Goal: Task Accomplishment & Management: Manage account settings

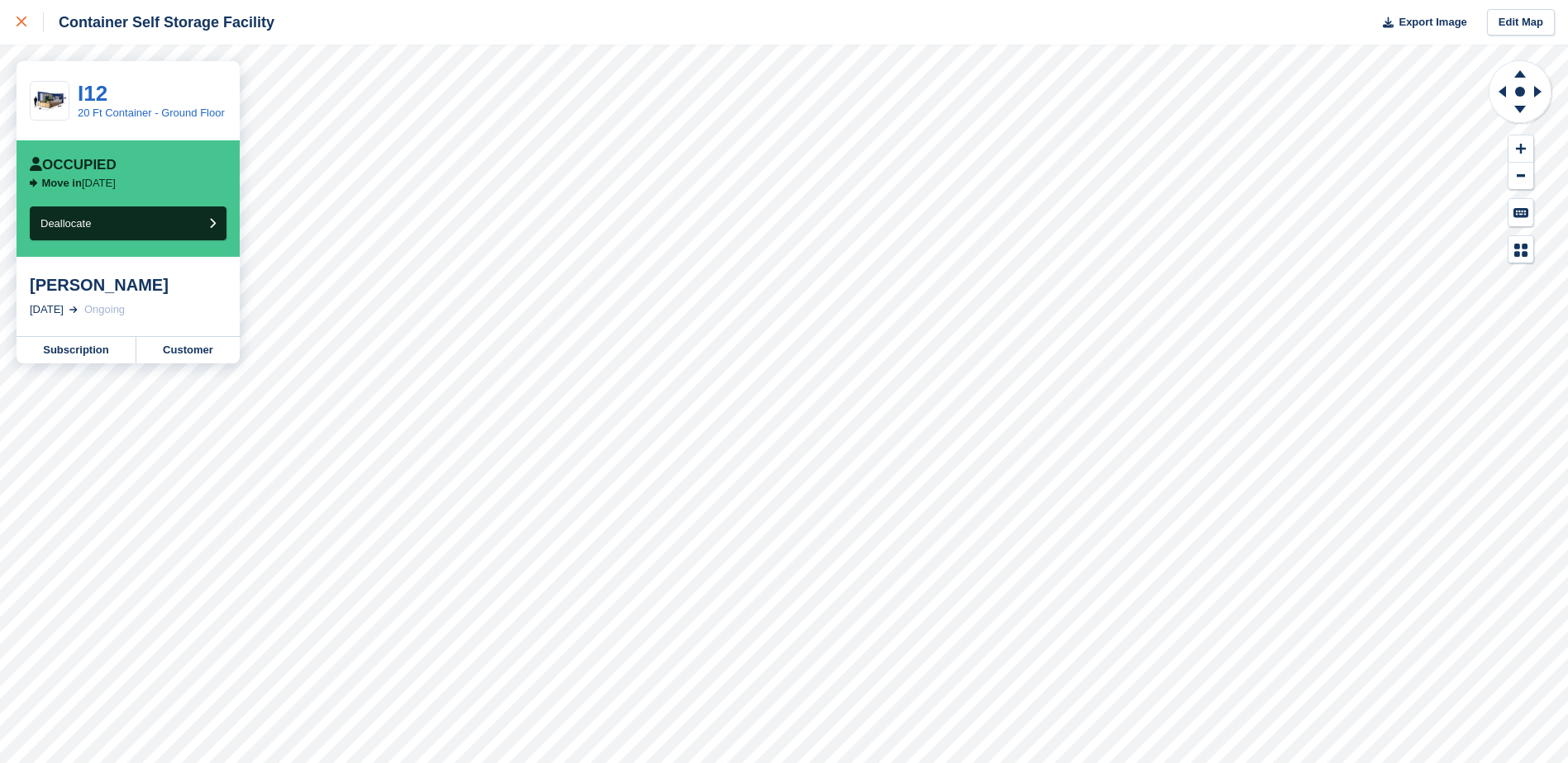
click at [22, 23] on icon at bounding box center [21, 21] width 10 height 10
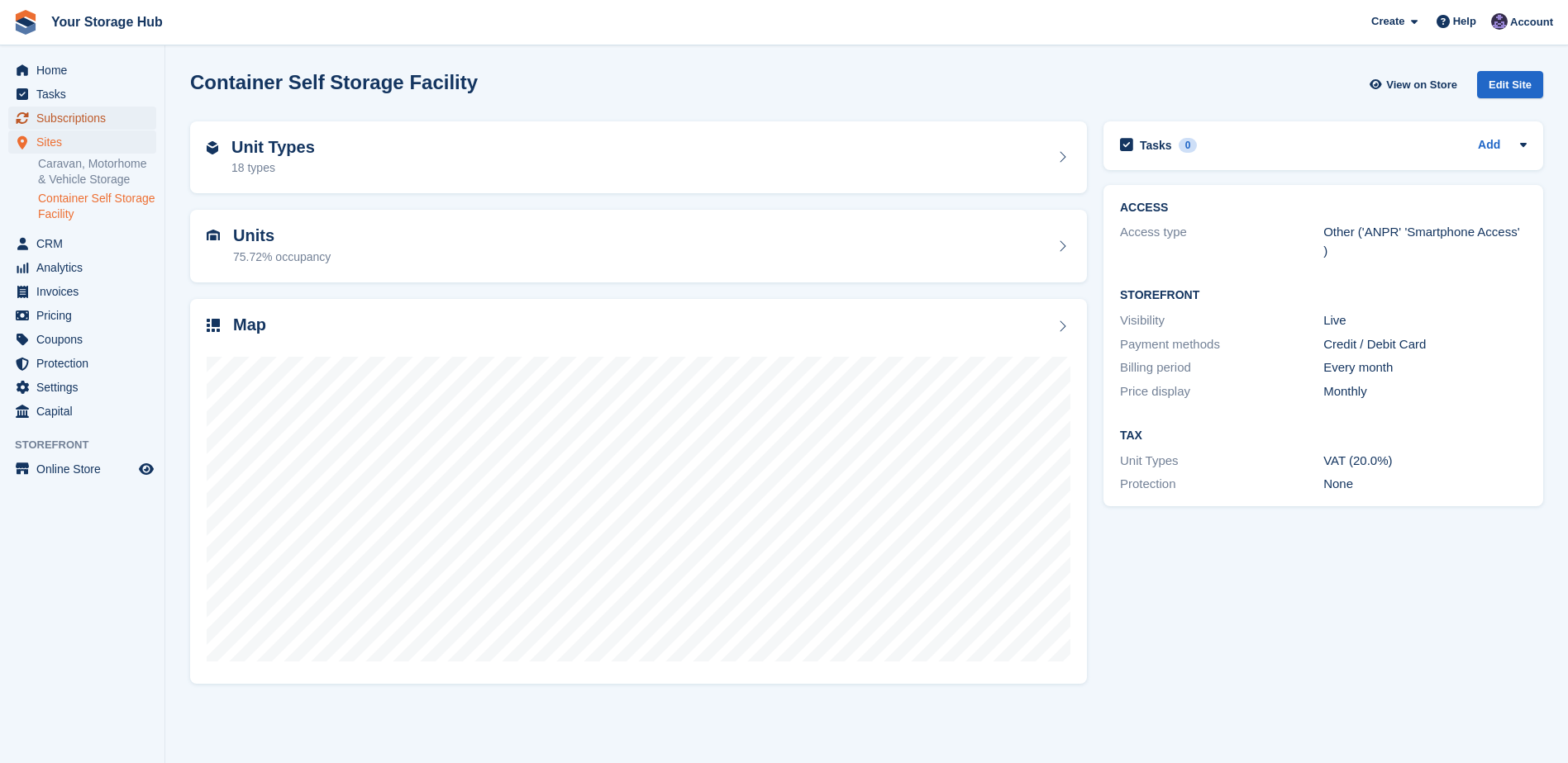
click at [54, 115] on span "Subscriptions" at bounding box center [86, 118] width 99 height 23
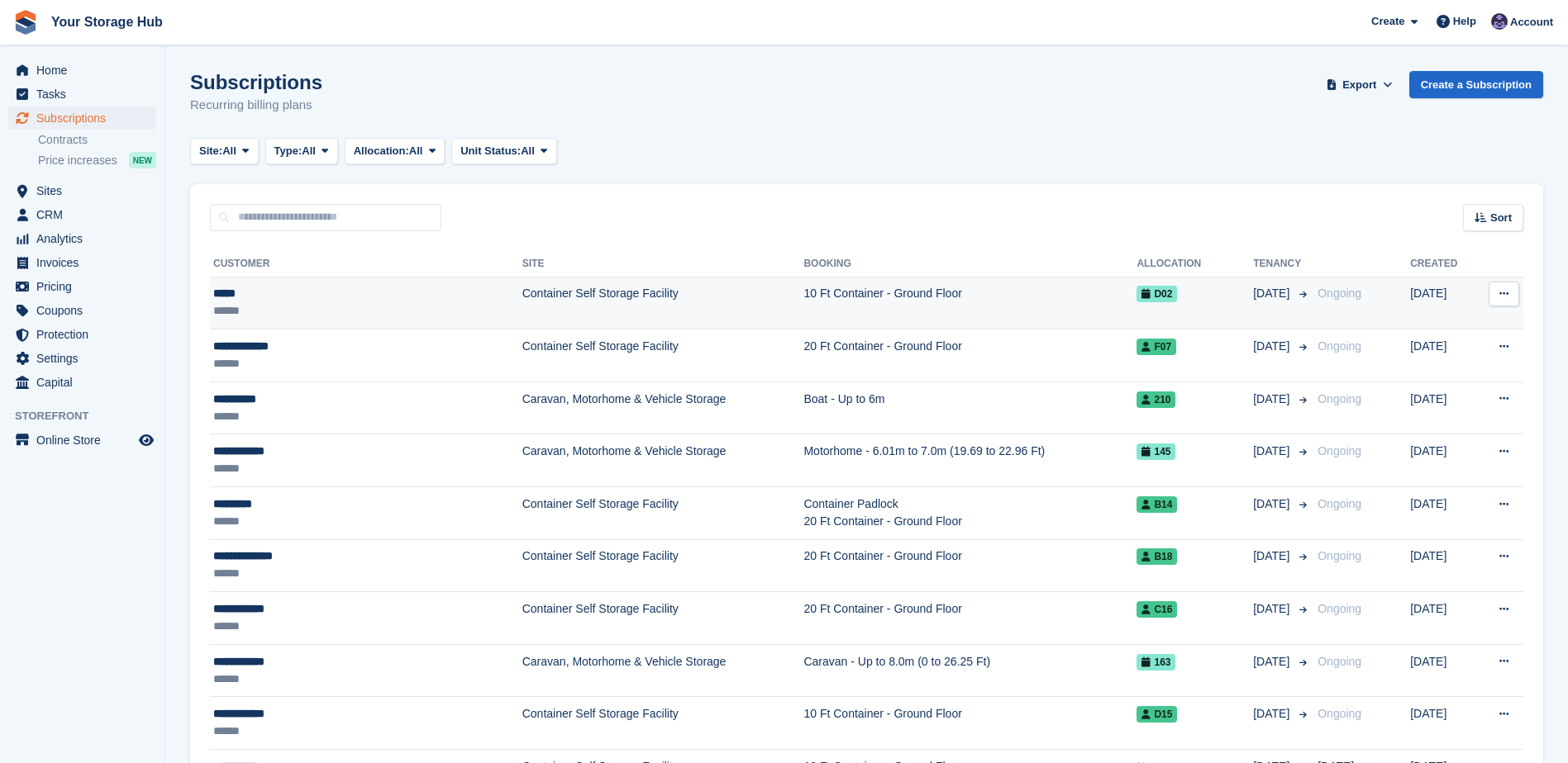
click at [352, 312] on div "******" at bounding box center [324, 310] width 223 height 17
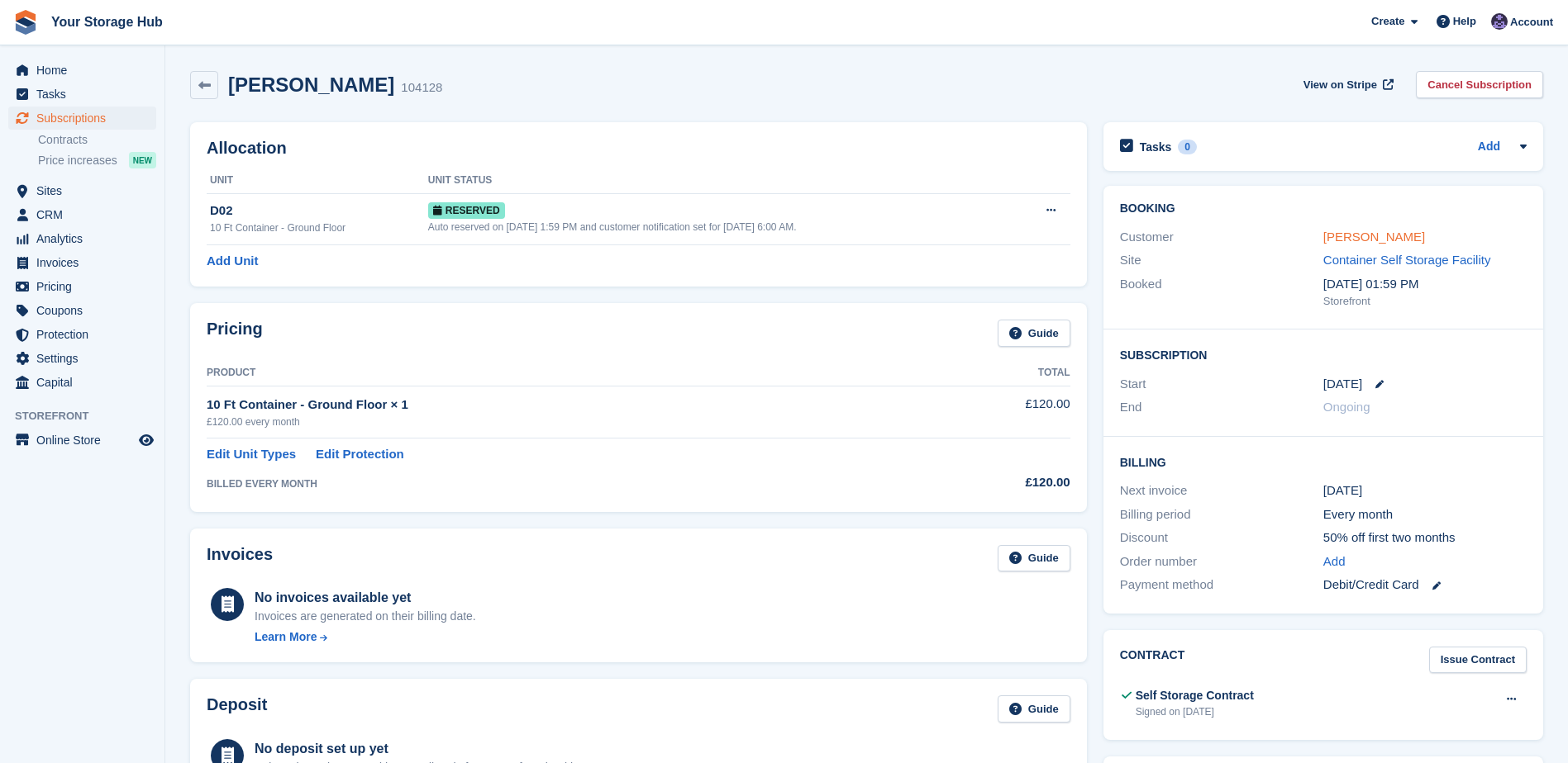
click at [1339, 233] on link "Sonny" at bounding box center [1373, 237] width 102 height 14
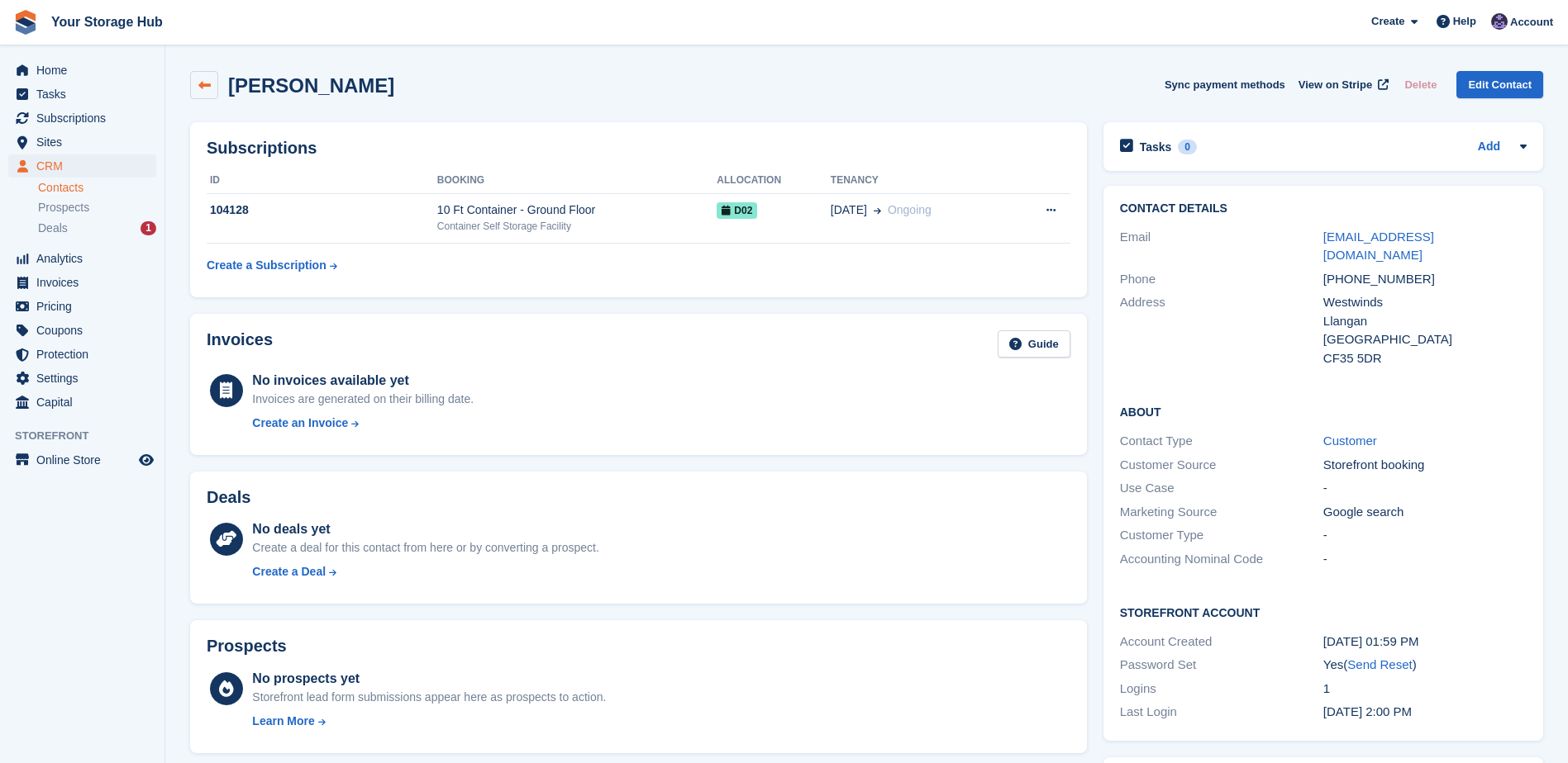
click at [211, 85] on link at bounding box center [204, 85] width 28 height 28
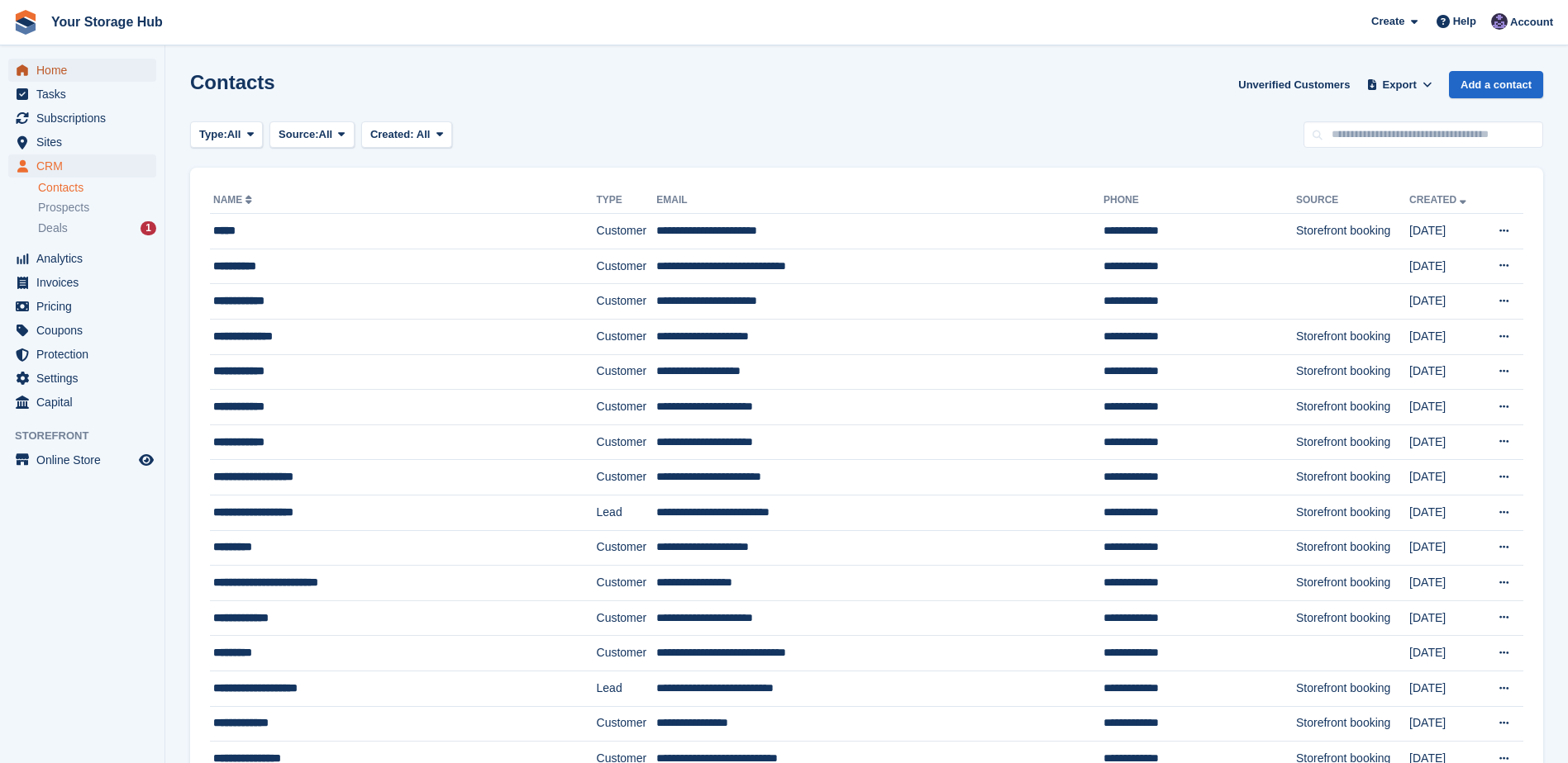
click at [94, 66] on span "Home" at bounding box center [86, 70] width 99 height 23
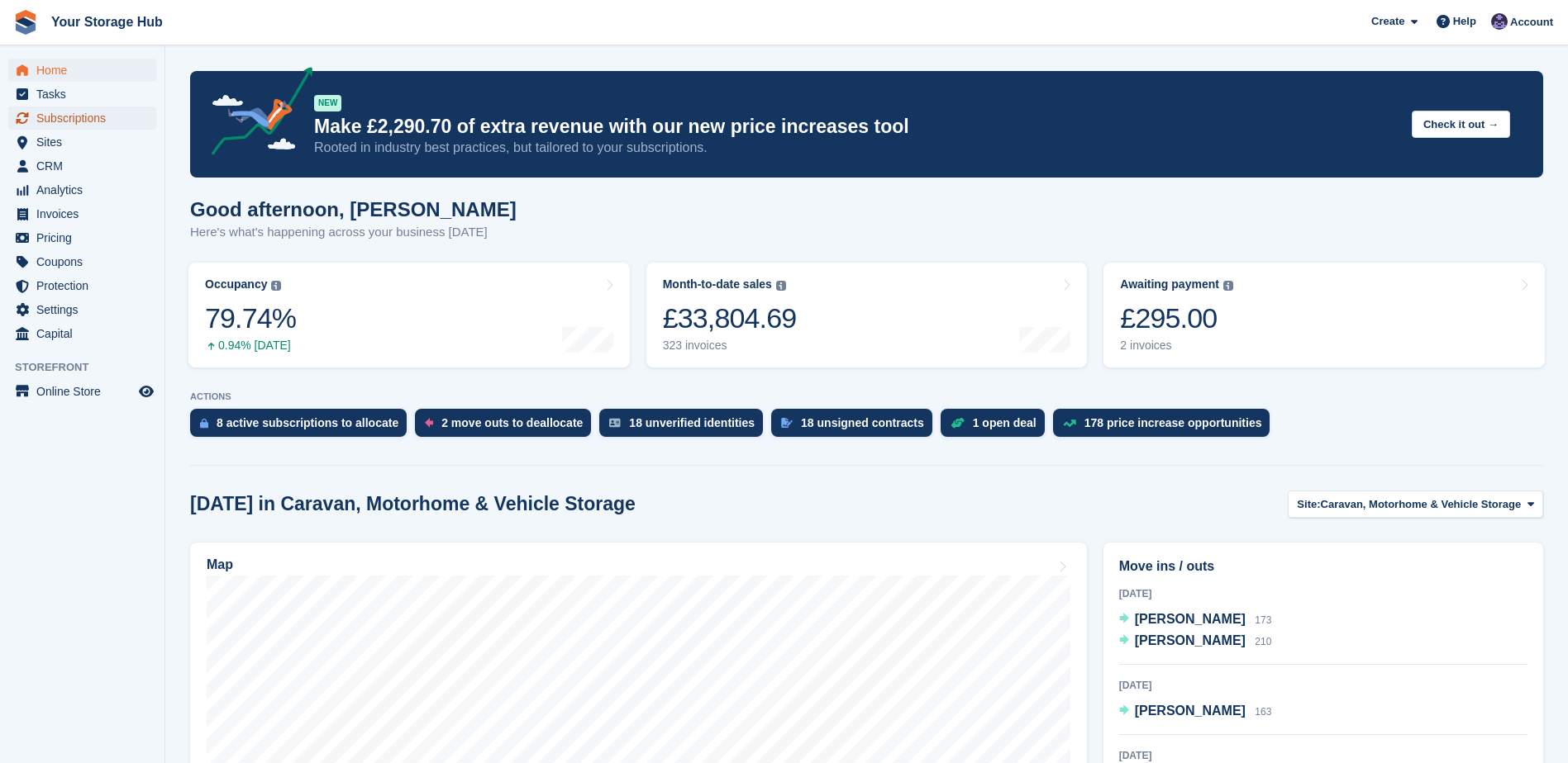
click at [64, 127] on span "Subscriptions" at bounding box center [86, 118] width 99 height 23
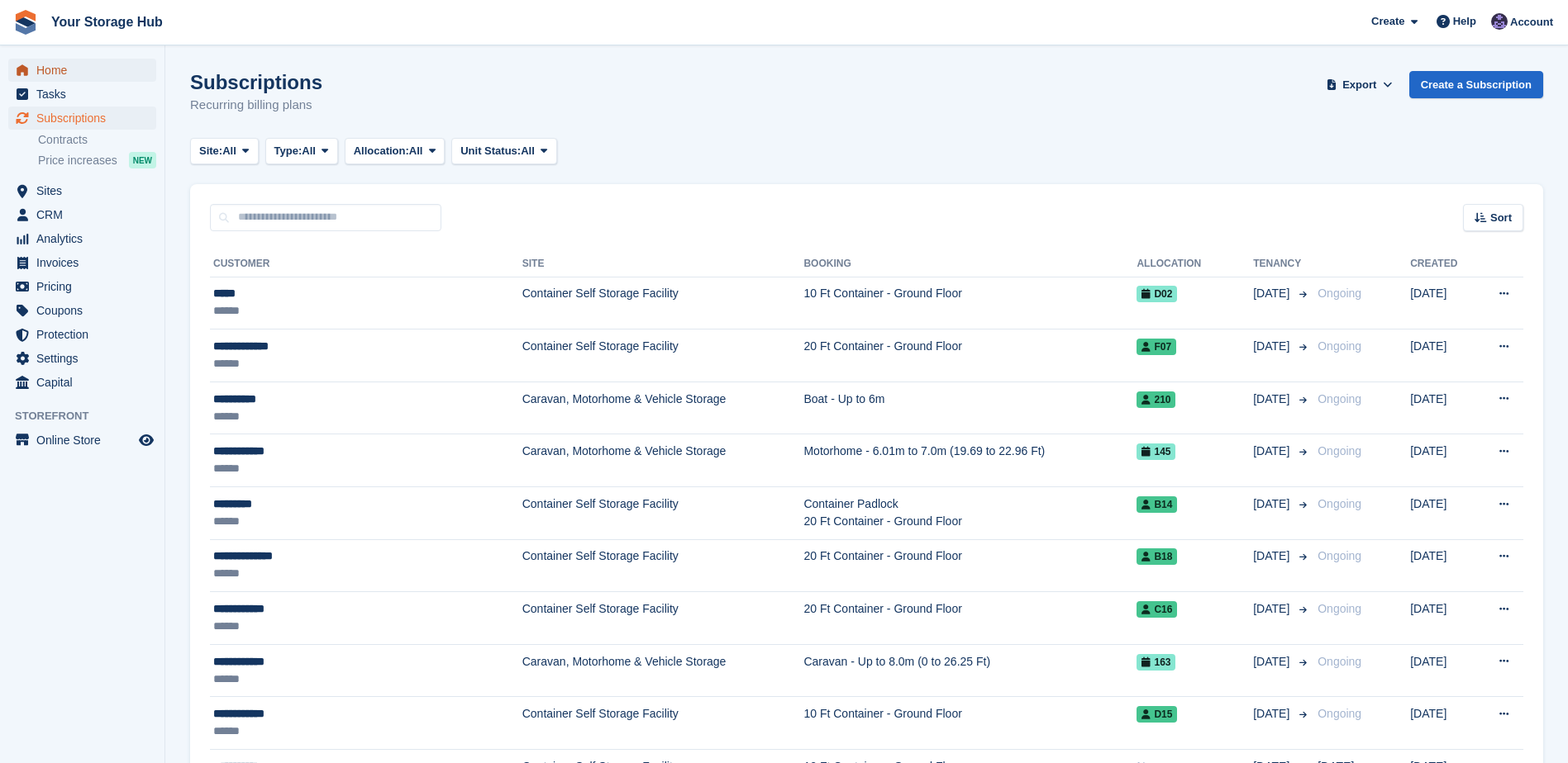
click at [51, 73] on span "Home" at bounding box center [86, 70] width 99 height 23
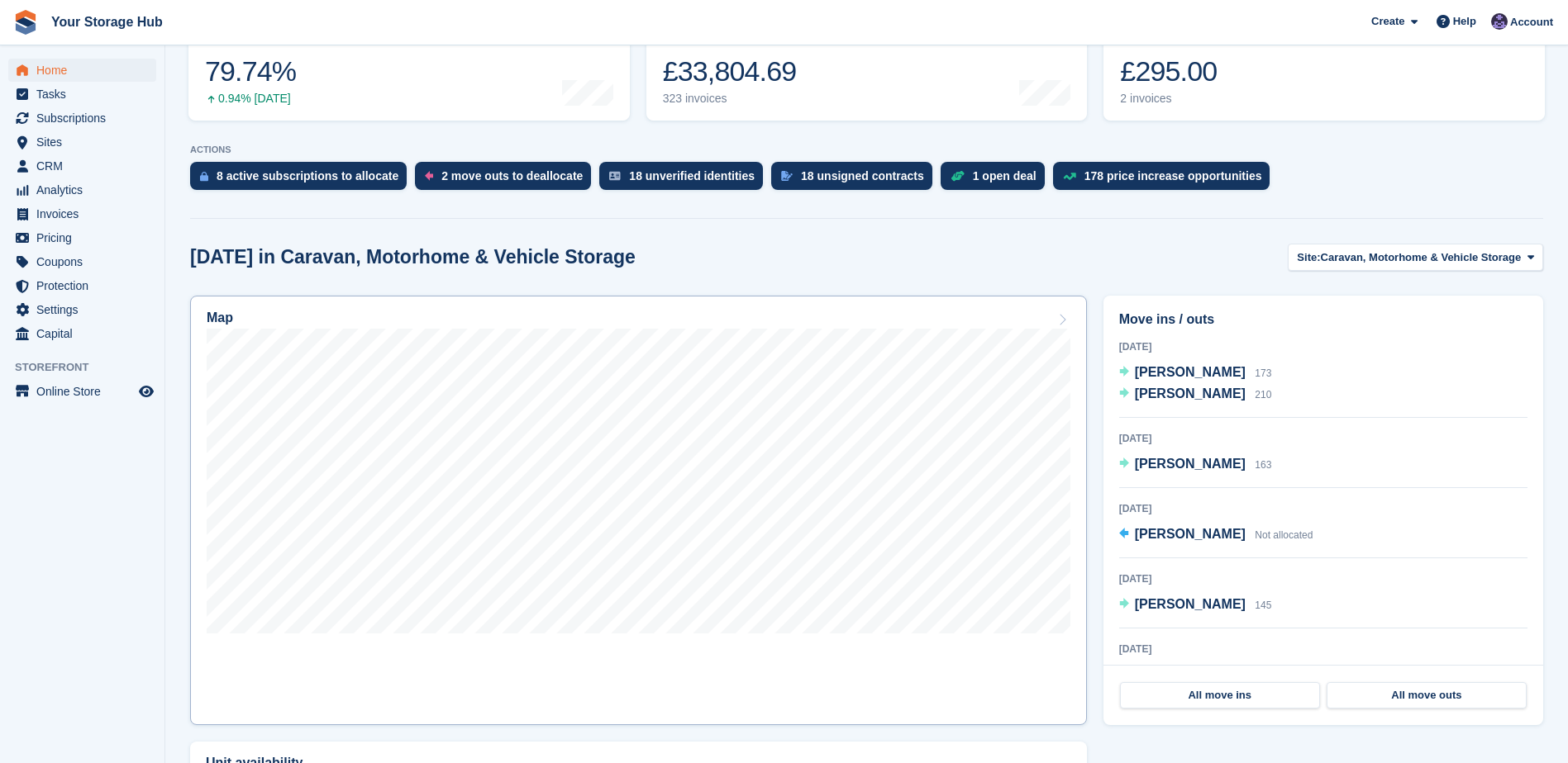
scroll to position [248, 0]
click at [1350, 267] on button "Site: Caravan, Motorhome & Vehicle Storage" at bounding box center [1415, 256] width 255 height 27
click at [1345, 328] on link "Container Self Storage Facility" at bounding box center [1416, 325] width 238 height 30
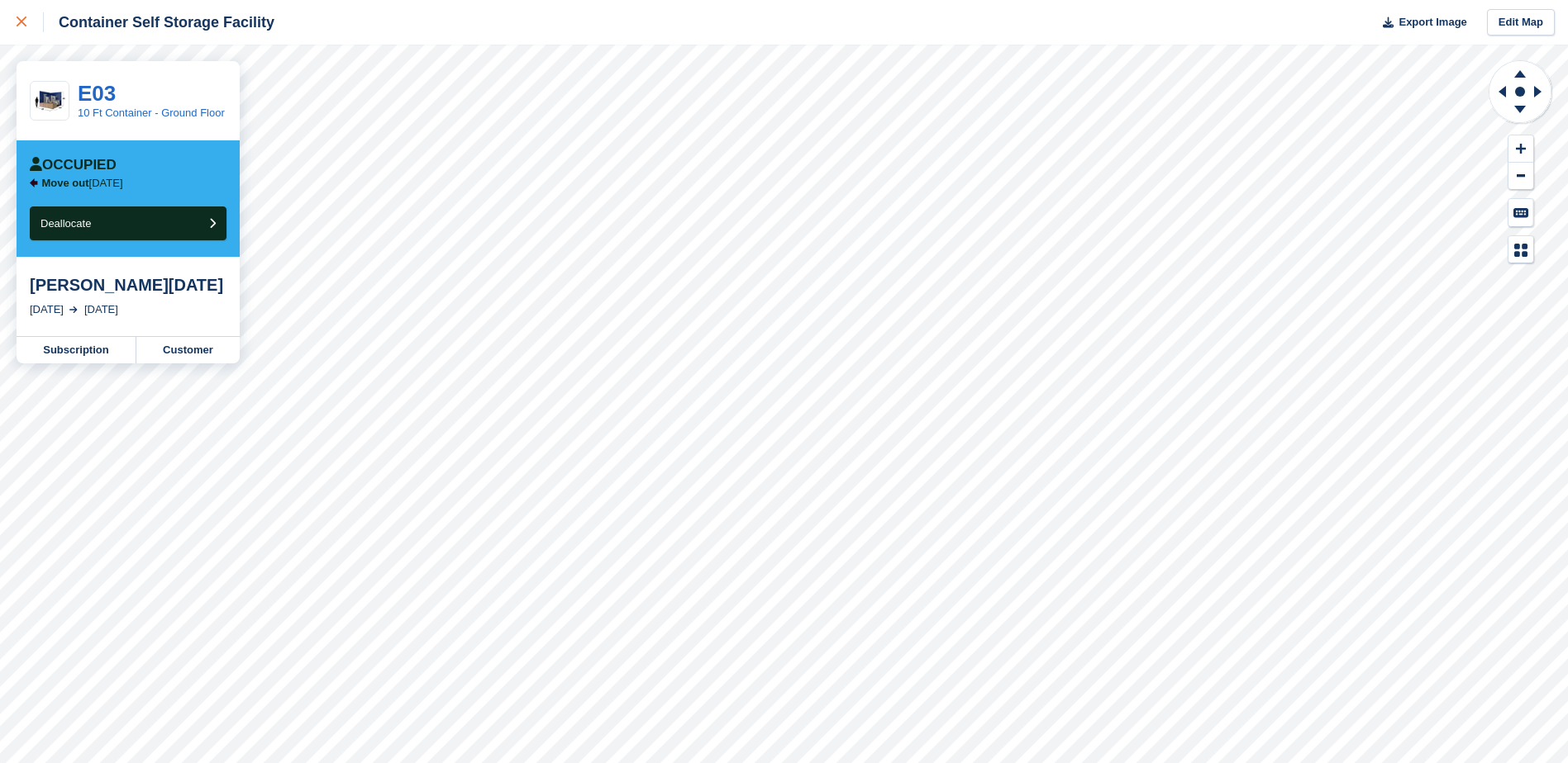
click at [14, 14] on link at bounding box center [22, 22] width 44 height 44
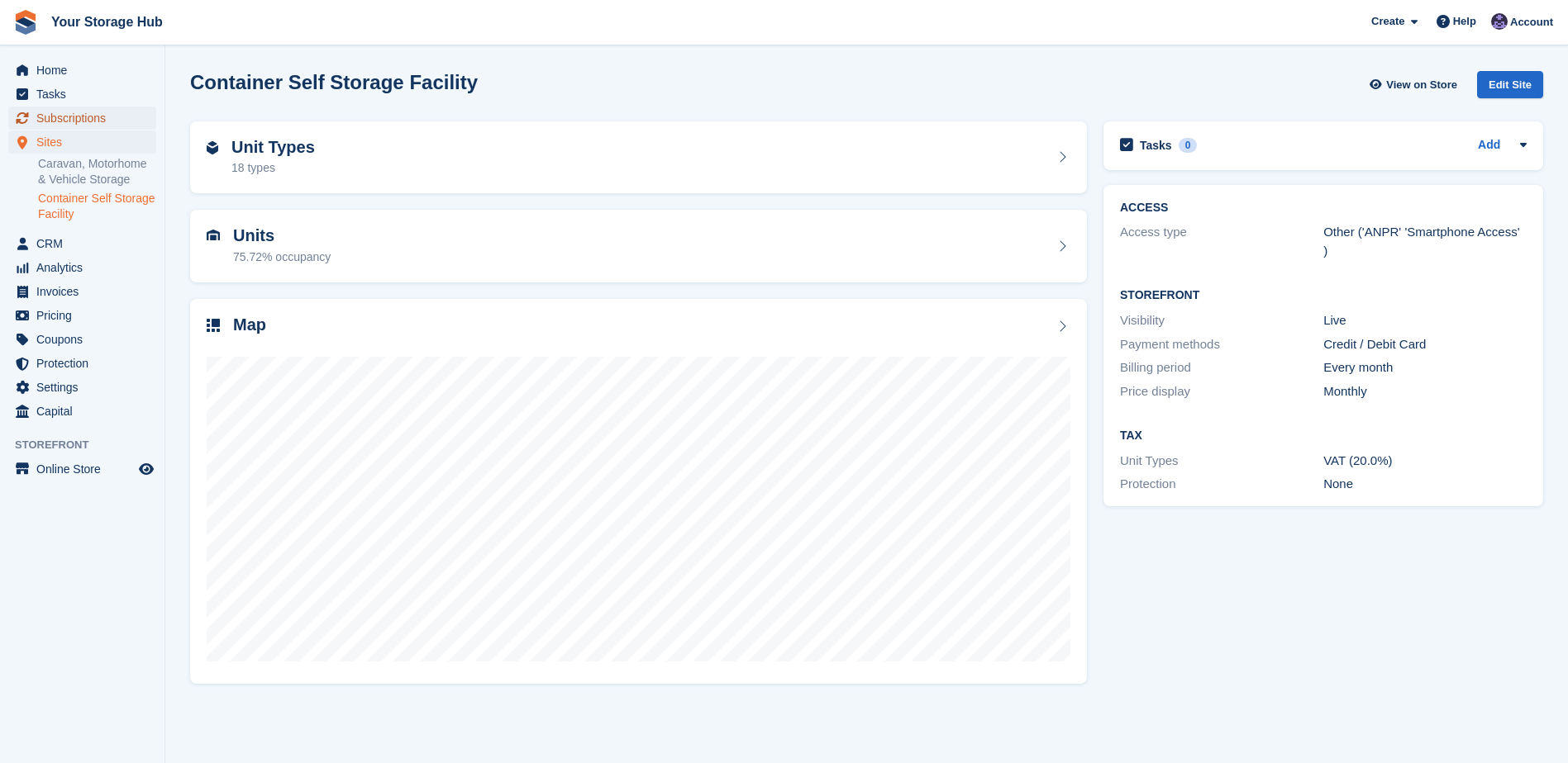
click at [83, 117] on span "Subscriptions" at bounding box center [86, 118] width 99 height 23
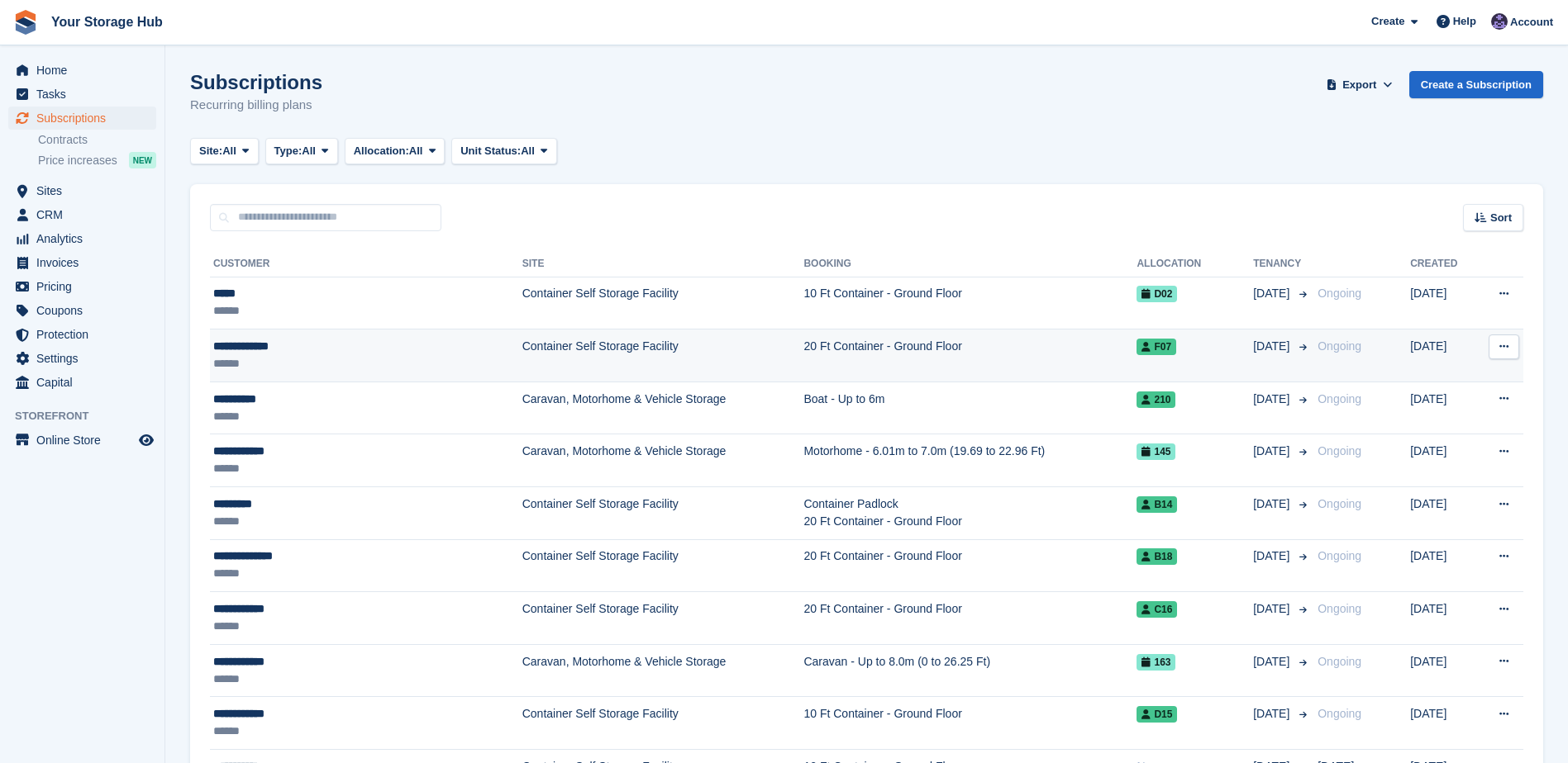
click at [272, 354] on div "**********" at bounding box center [324, 346] width 223 height 17
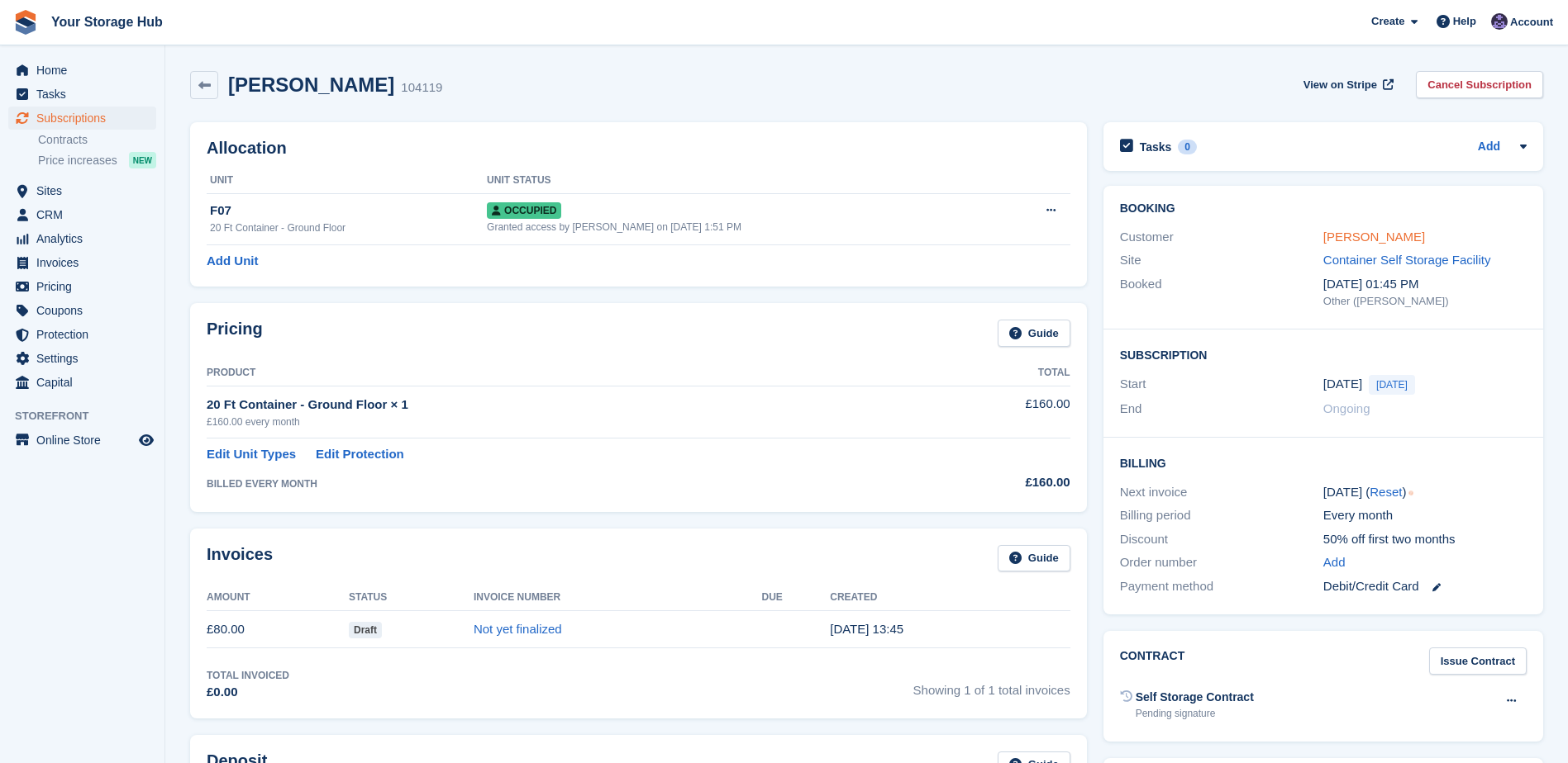
click at [1378, 240] on link "[PERSON_NAME]" at bounding box center [1373, 237] width 102 height 14
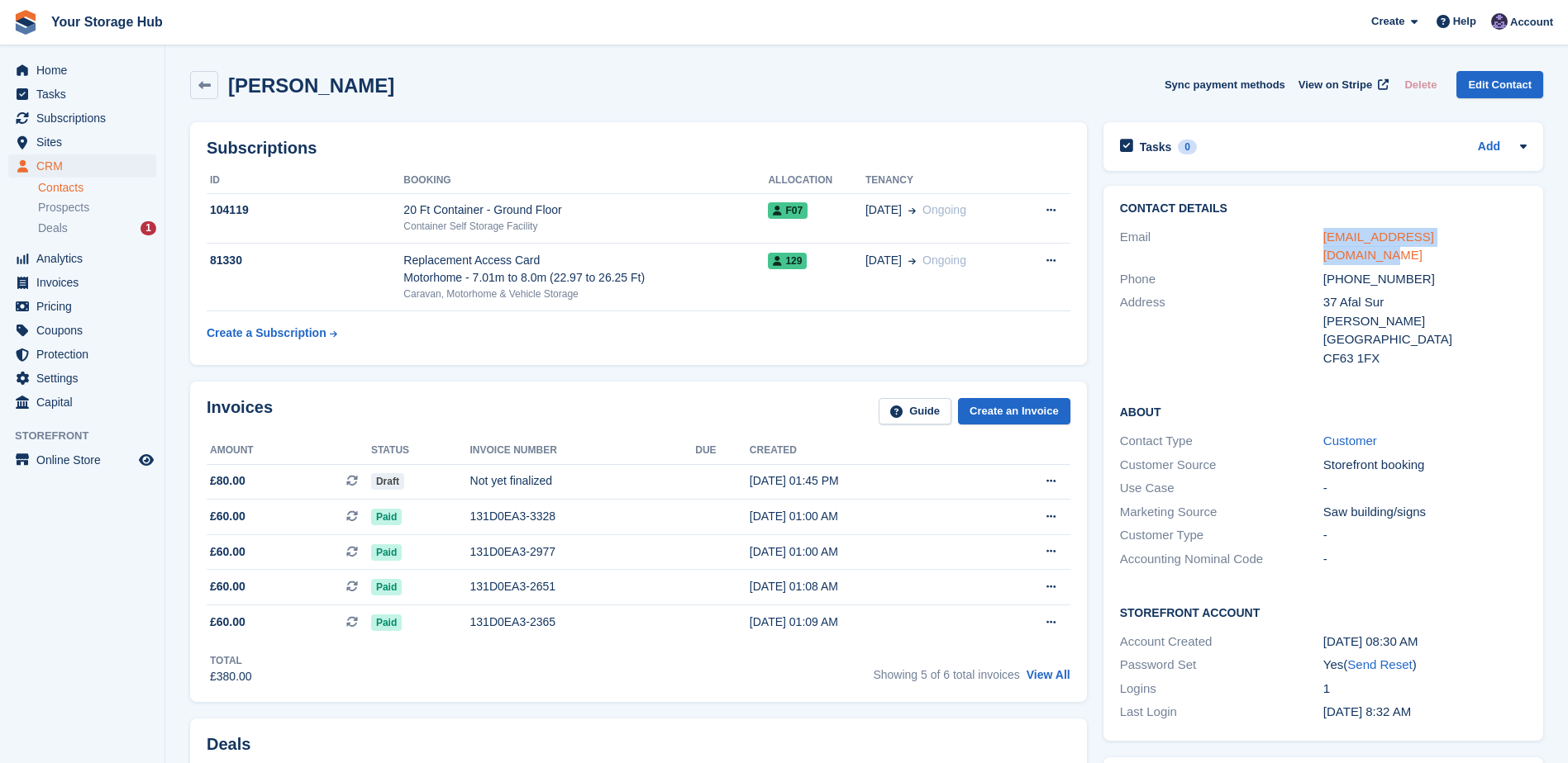
drag, startPoint x: 1499, startPoint y: 238, endPoint x: 1324, endPoint y: 243, distance: 175.1
click at [1324, 243] on div "ronsonhaasmedia@gmail.com" at bounding box center [1424, 246] width 203 height 37
copy link "ronsonhaasmedia@gmail.com"
click at [84, 117] on span "Subscriptions" at bounding box center [86, 118] width 99 height 23
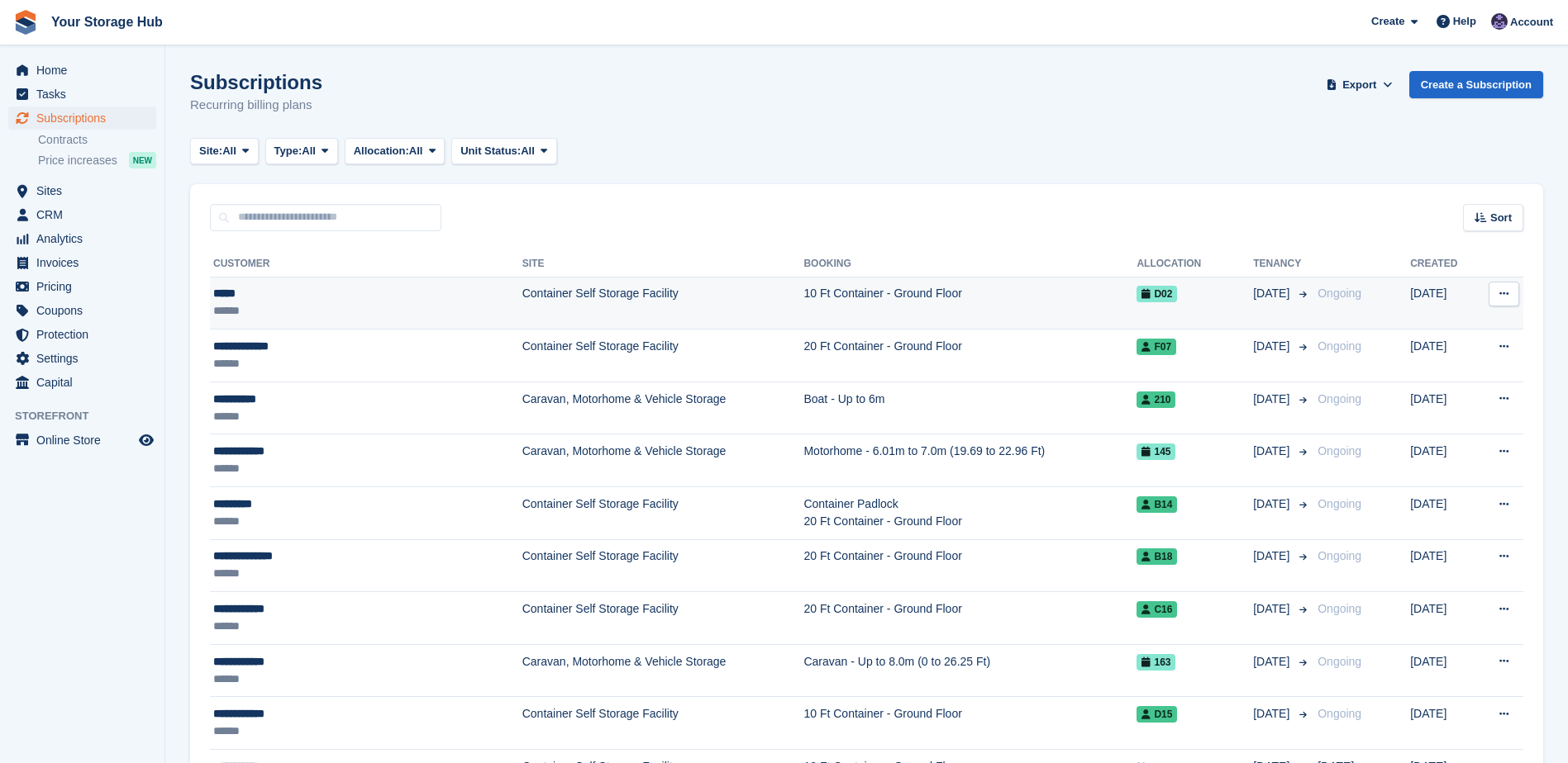
click at [1508, 289] on icon at bounding box center [1504, 294] width 9 height 11
click at [1430, 329] on p "View customer" at bounding box center [1439, 326] width 143 height 22
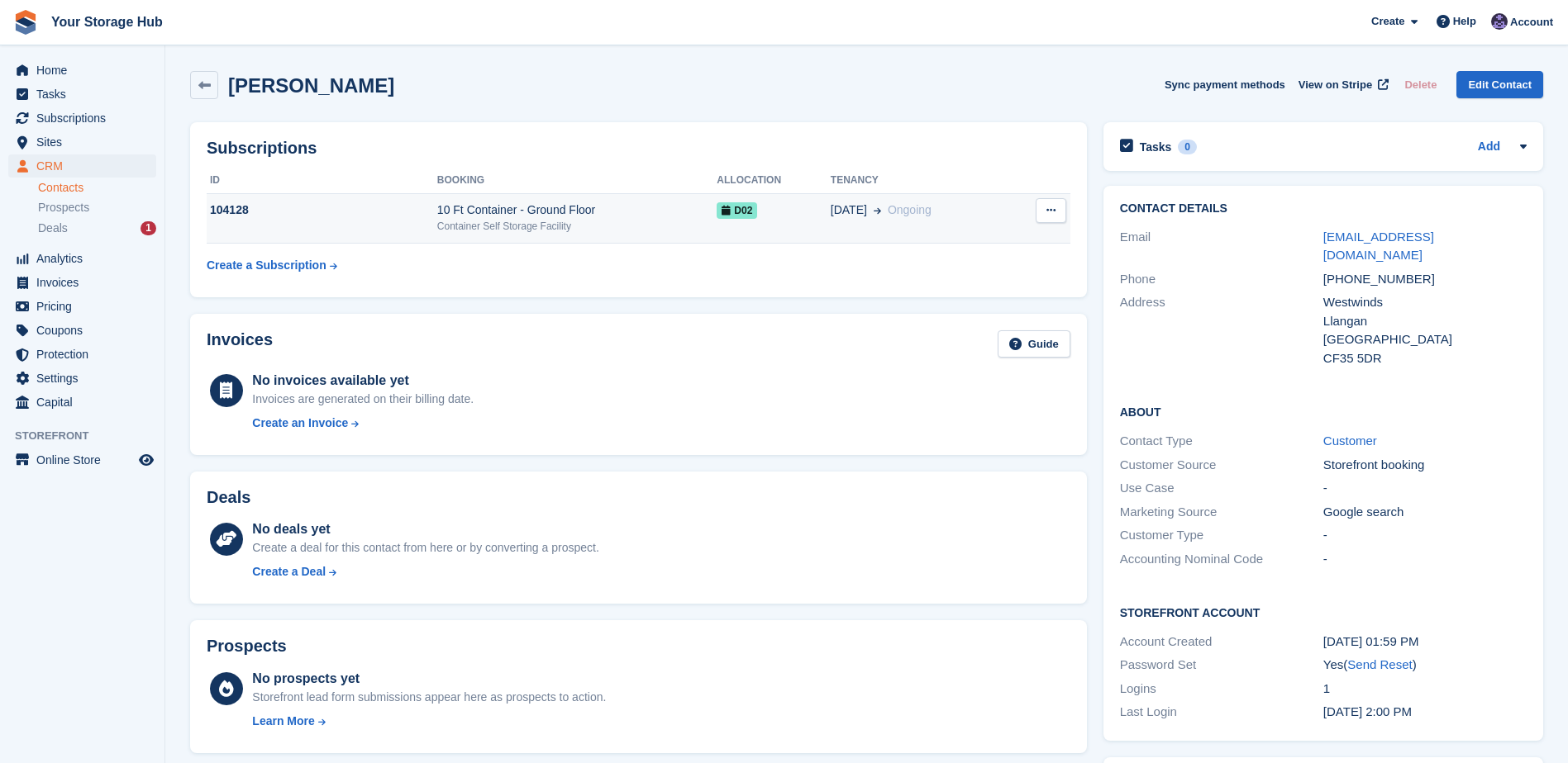
click at [1056, 209] on button at bounding box center [1051, 210] width 31 height 24
click at [210, 75] on link at bounding box center [204, 85] width 28 height 28
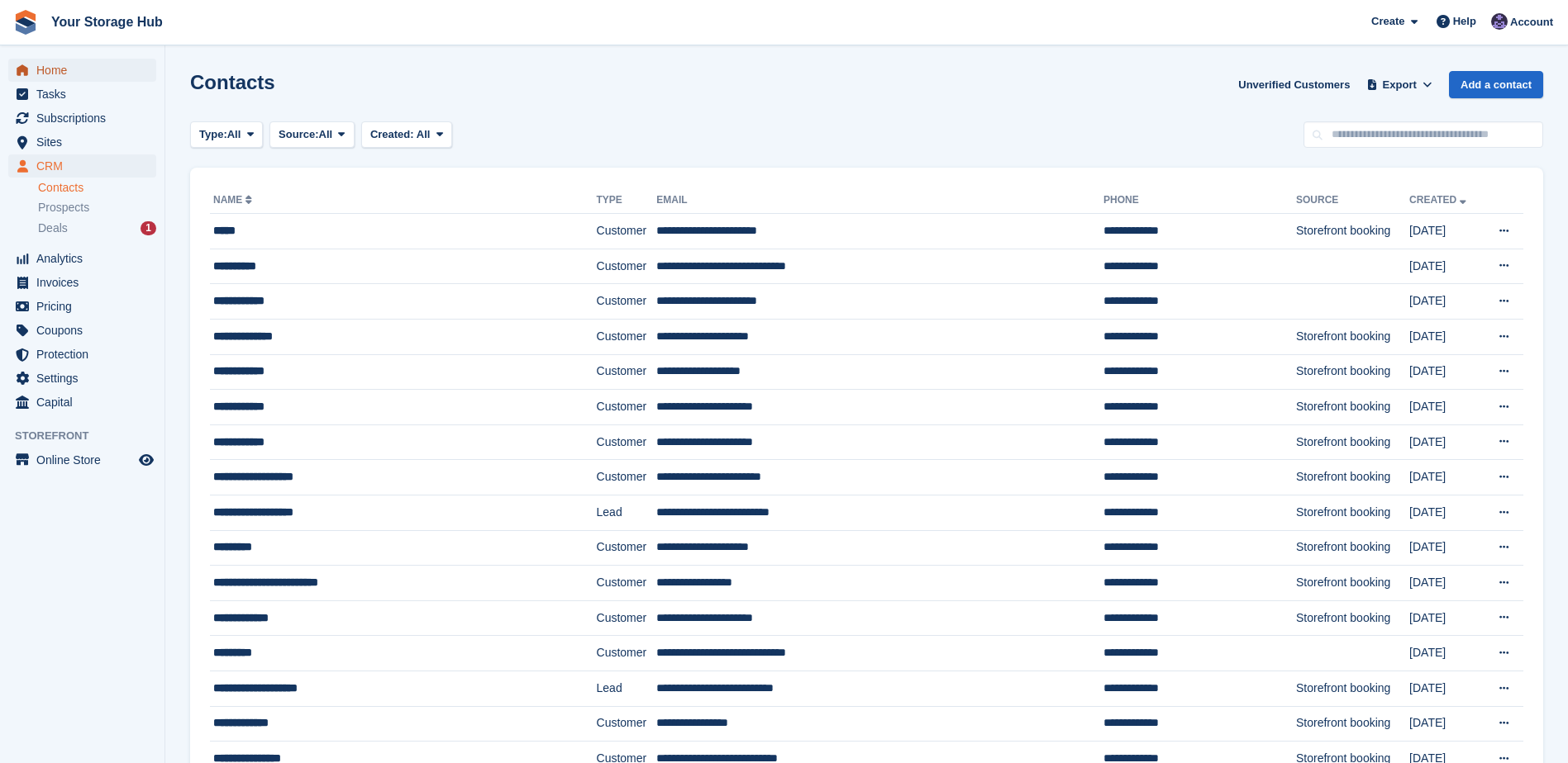
click at [68, 71] on span "Home" at bounding box center [86, 70] width 99 height 23
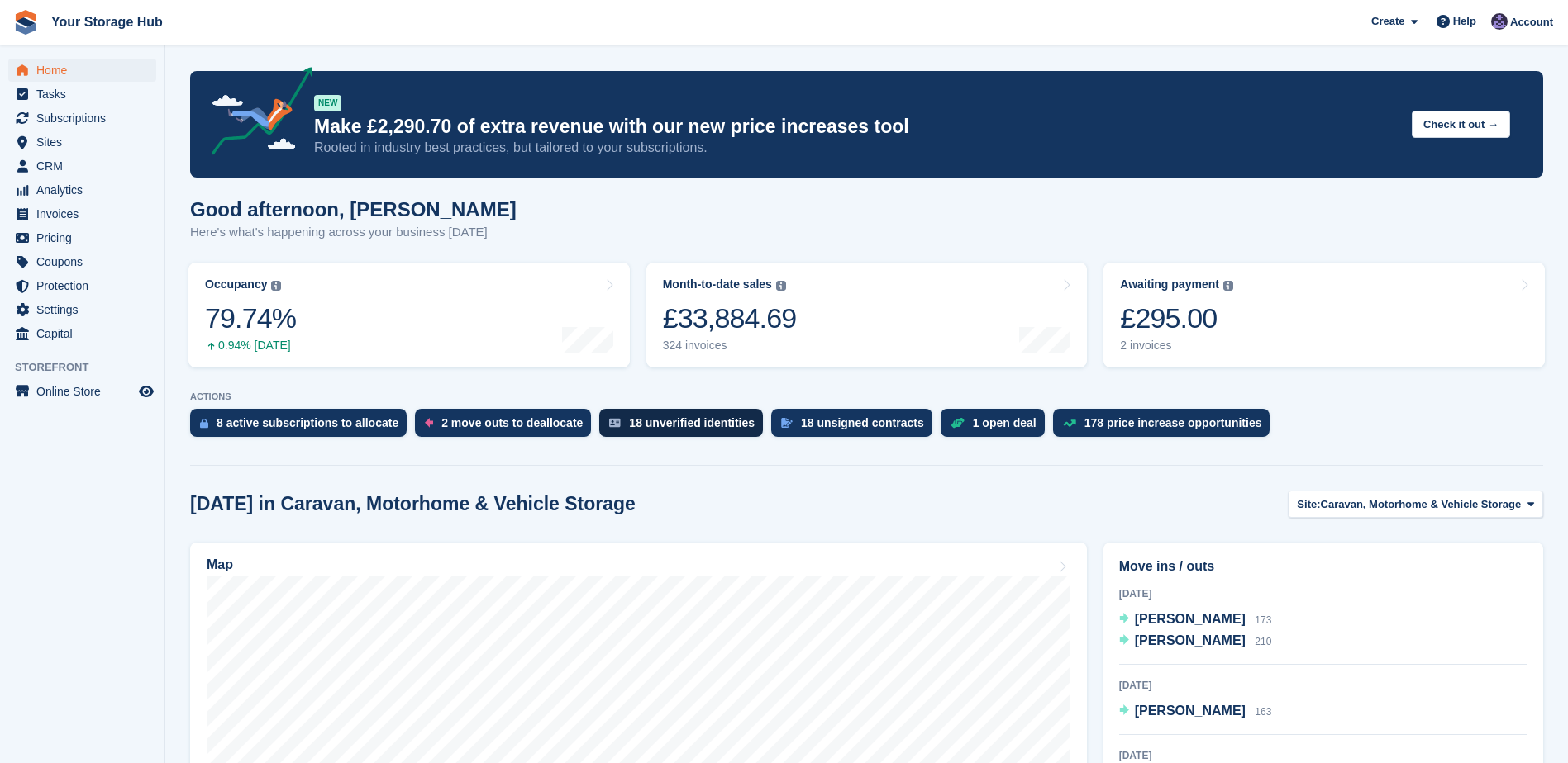
click at [670, 418] on div "18 unverified identities" at bounding box center [691, 423] width 125 height 14
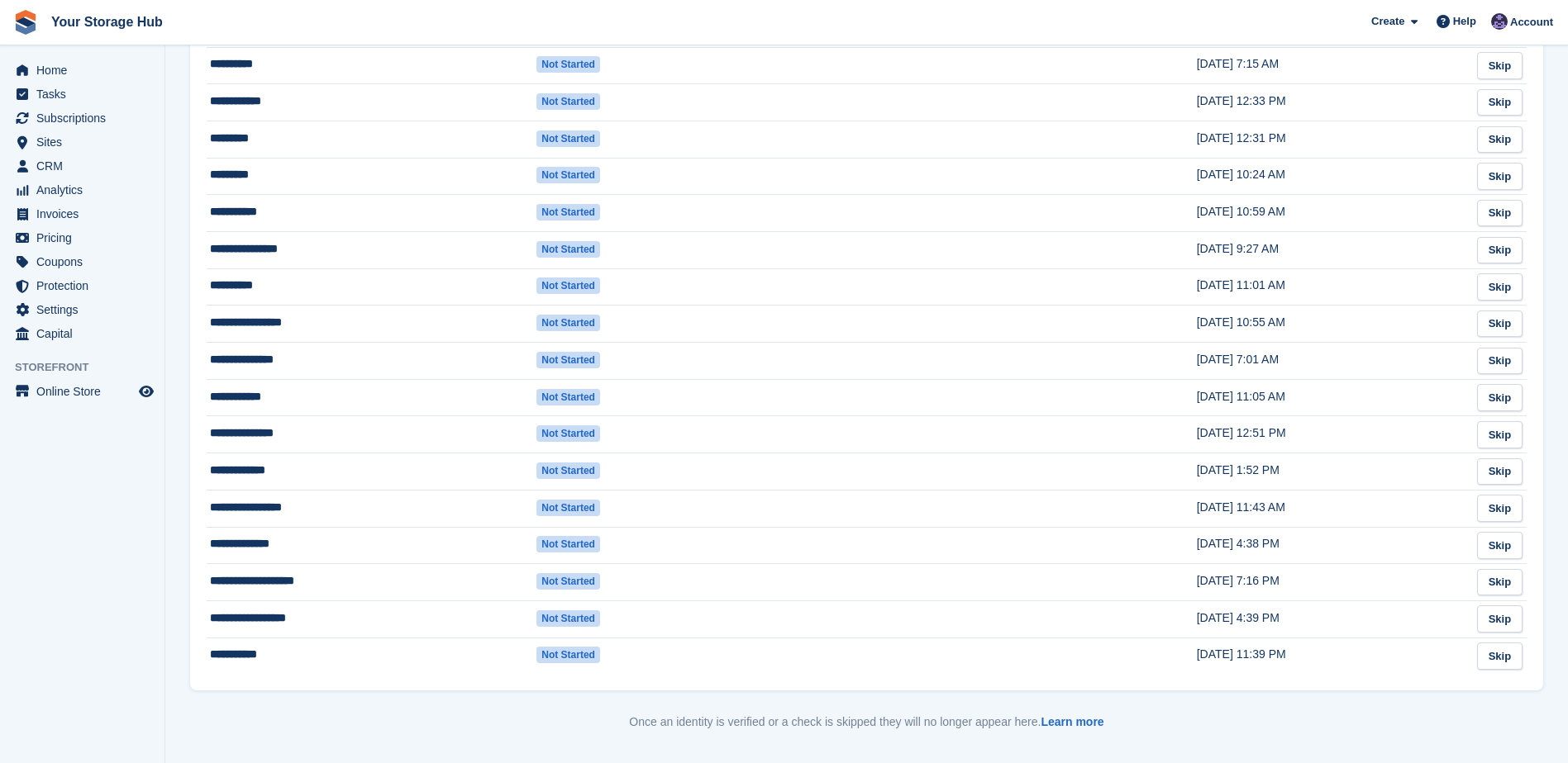
scroll to position [165, 0]
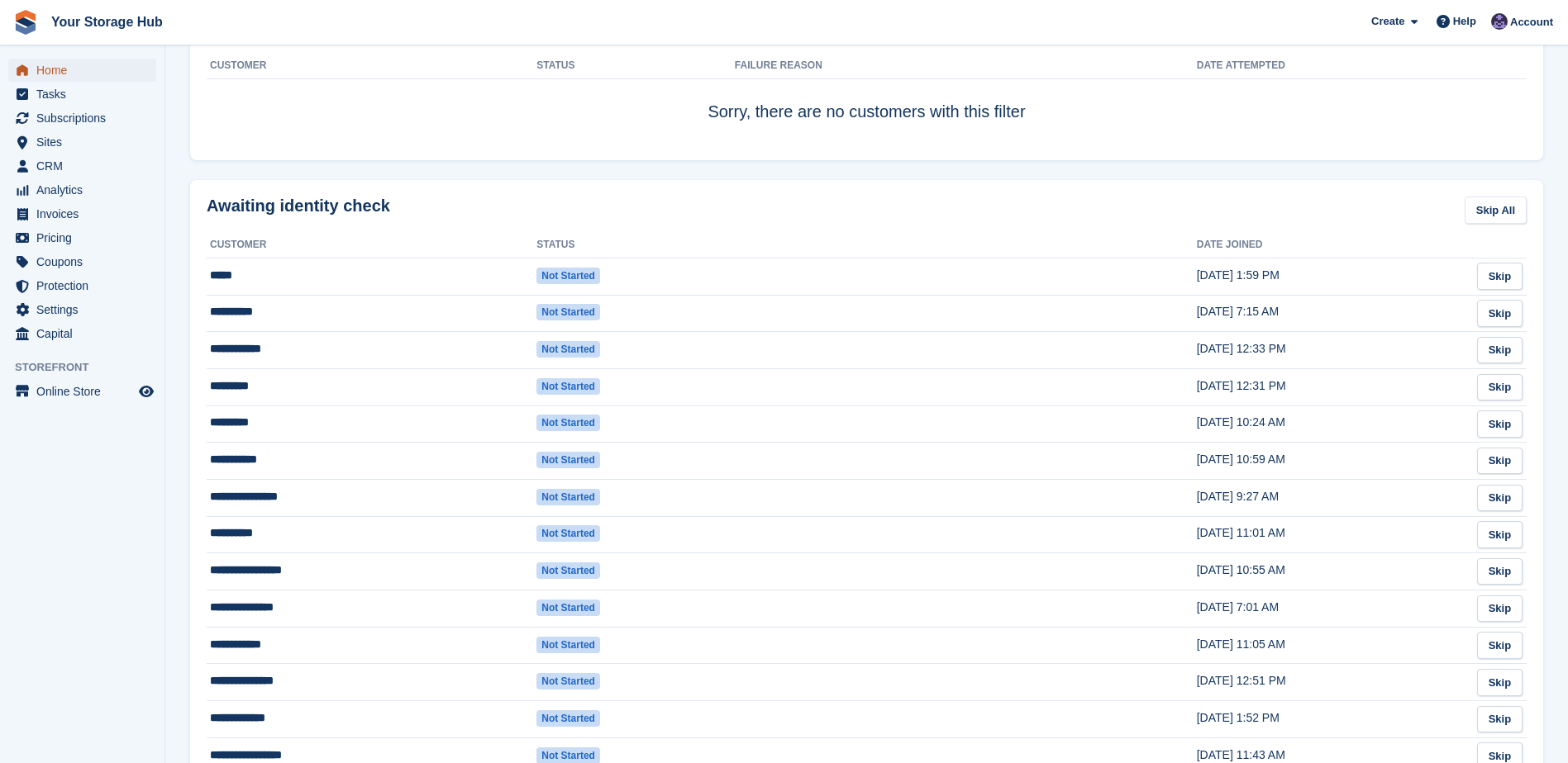
click at [54, 70] on span "Home" at bounding box center [86, 70] width 99 height 23
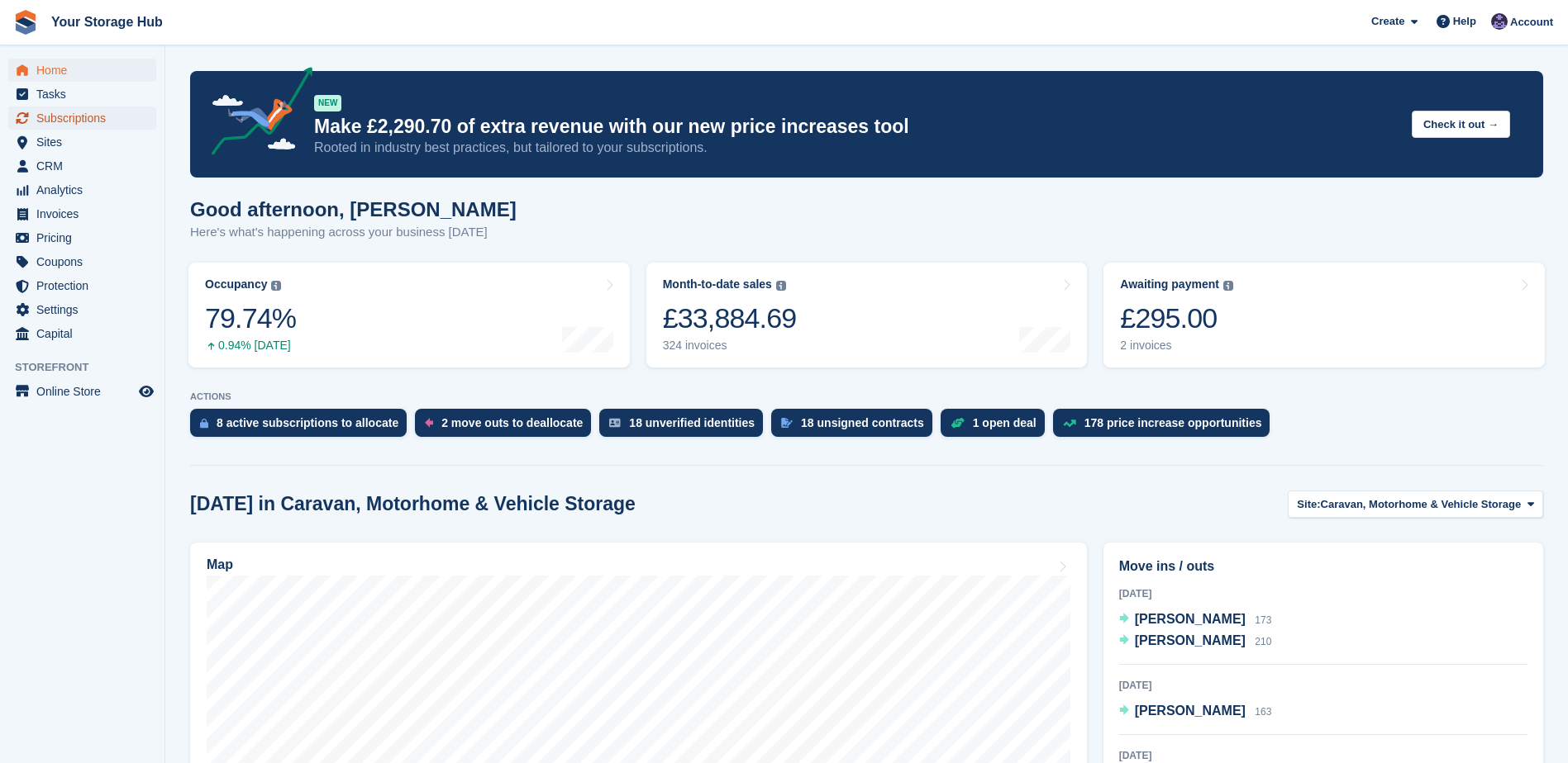
click at [80, 118] on span "Subscriptions" at bounding box center [86, 118] width 99 height 23
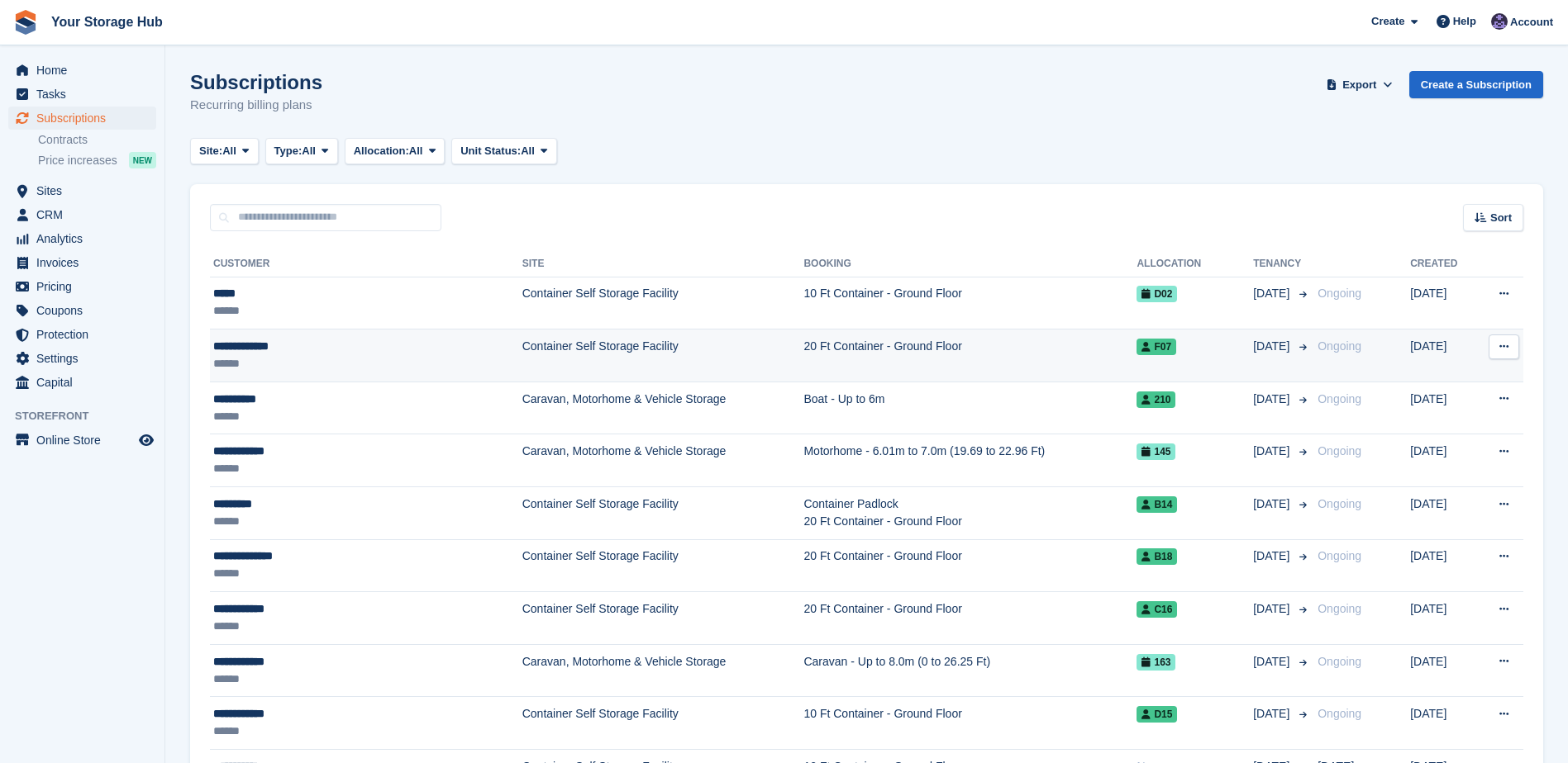
click at [522, 348] on td "Container Self Storage Facility" at bounding box center [663, 355] width 281 height 53
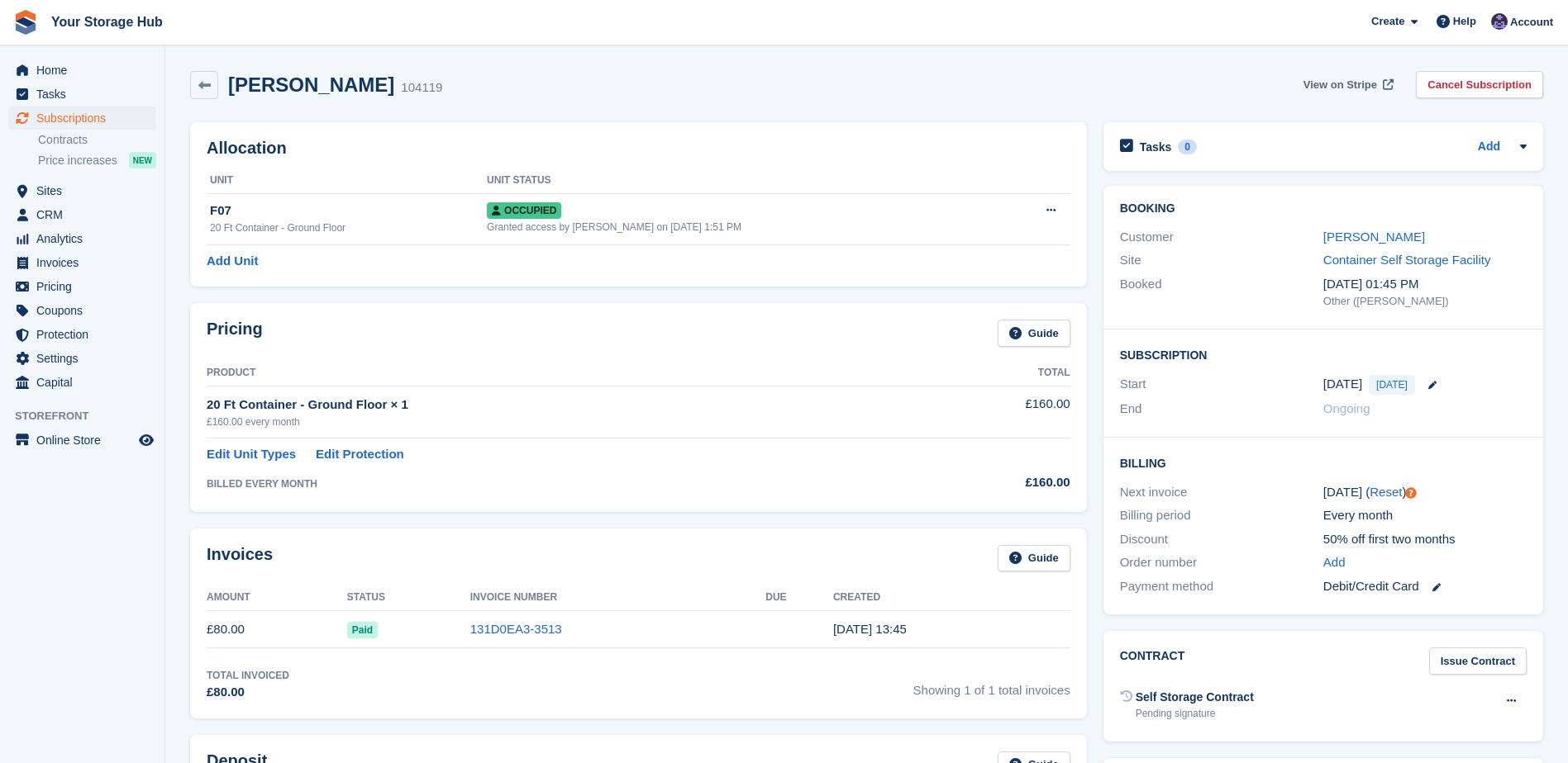
click at [1345, 83] on span "View on Stripe" at bounding box center [1340, 85] width 74 height 16
click at [67, 75] on span "Home" at bounding box center [86, 70] width 99 height 23
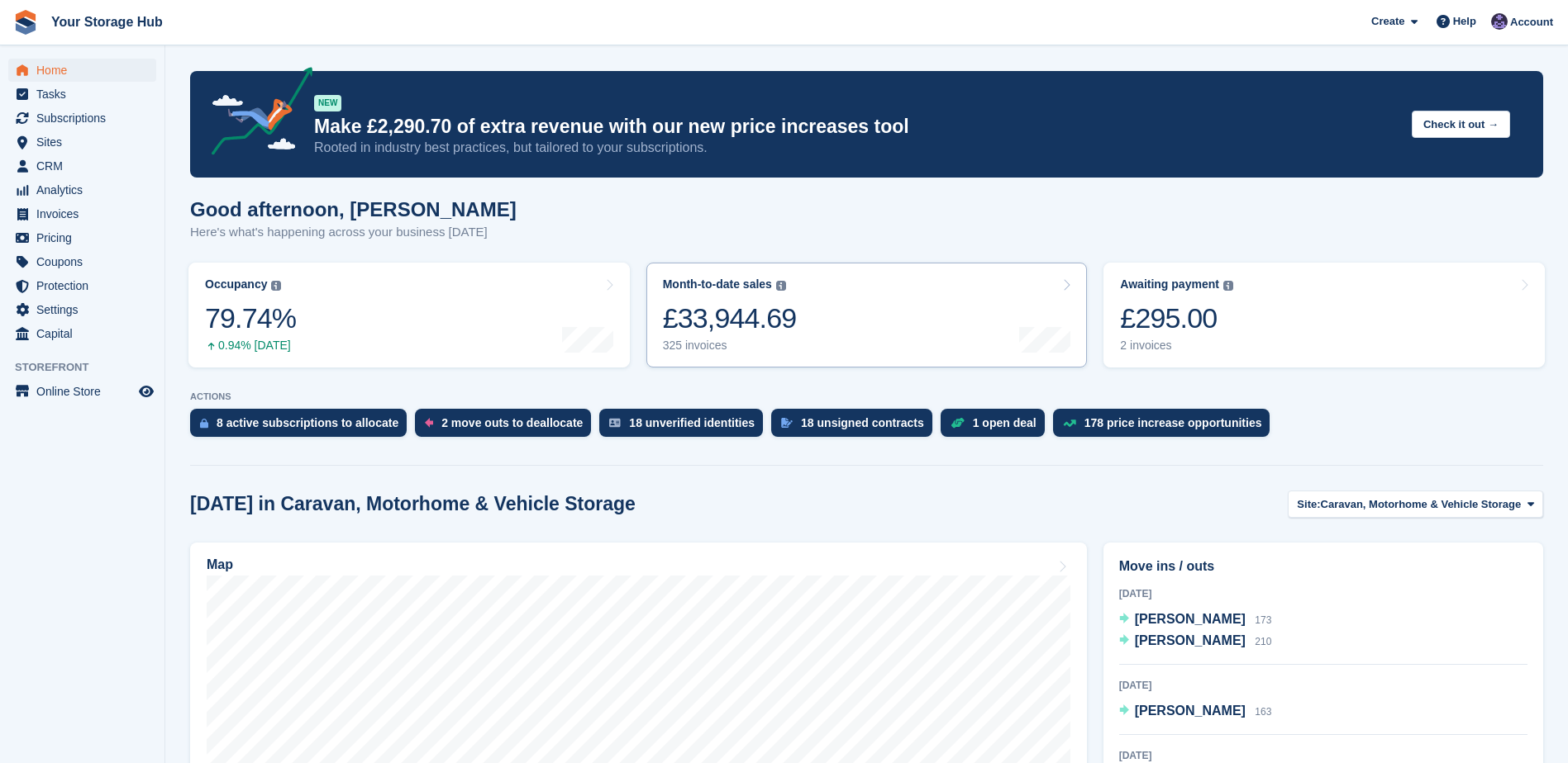
click at [775, 329] on div "£33,944.69" at bounding box center [730, 318] width 134 height 34
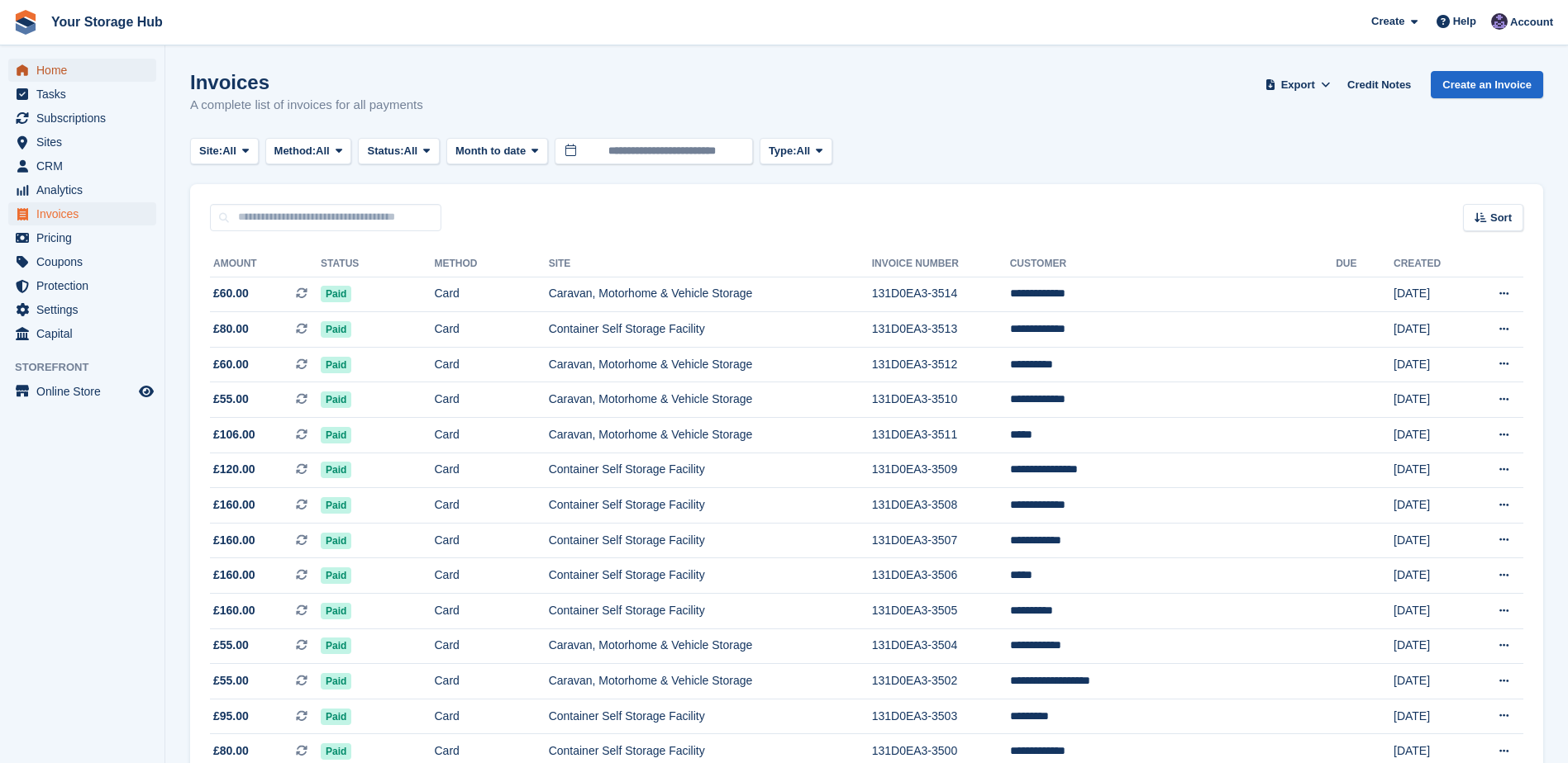
click at [53, 73] on span "Home" at bounding box center [86, 70] width 99 height 23
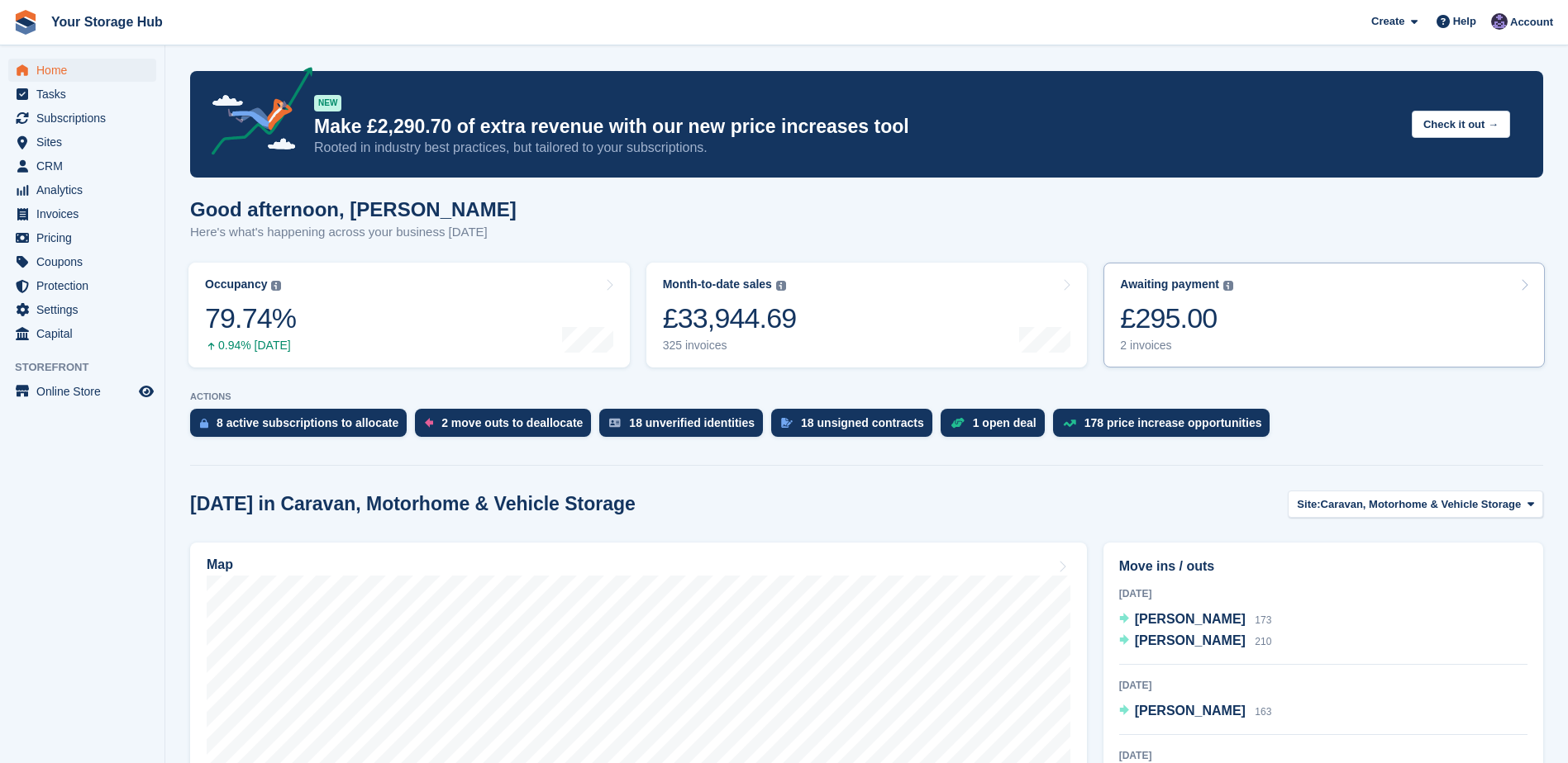
click at [1137, 309] on div "£295.00" at bounding box center [1176, 318] width 113 height 34
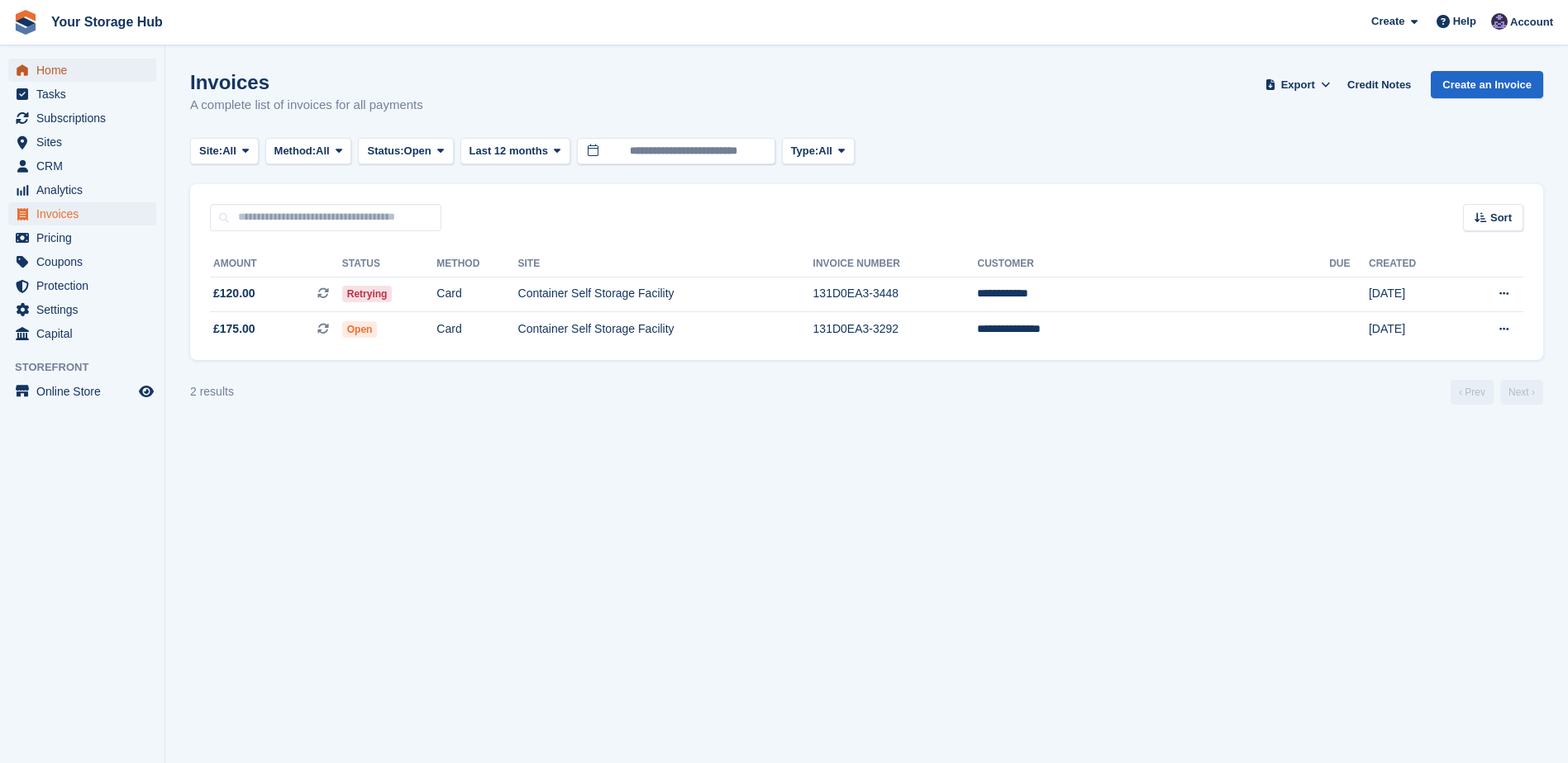
click at [50, 74] on span "Home" at bounding box center [86, 70] width 99 height 23
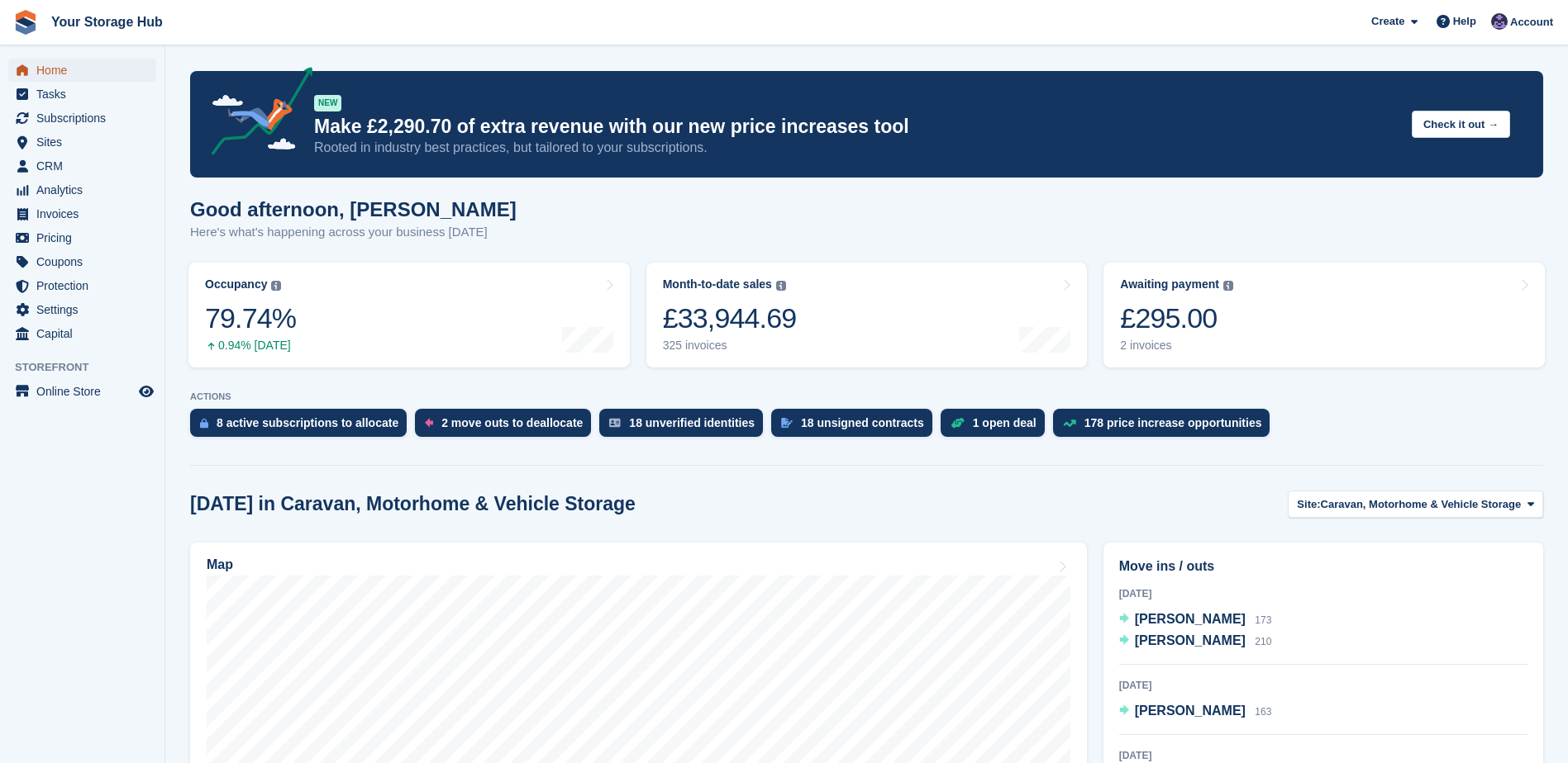
click at [71, 78] on span "Home" at bounding box center [86, 70] width 99 height 23
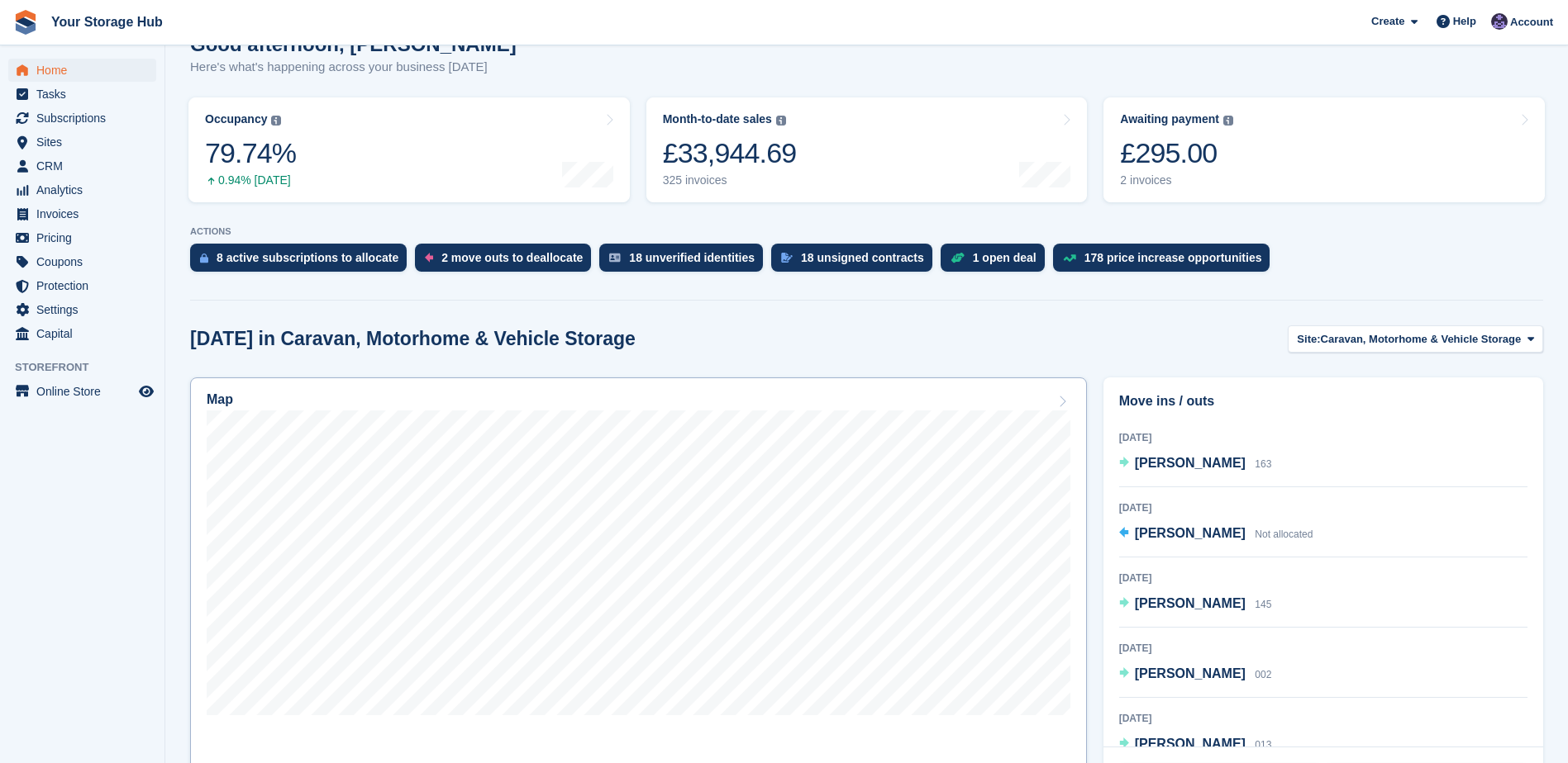
scroll to position [248, 0]
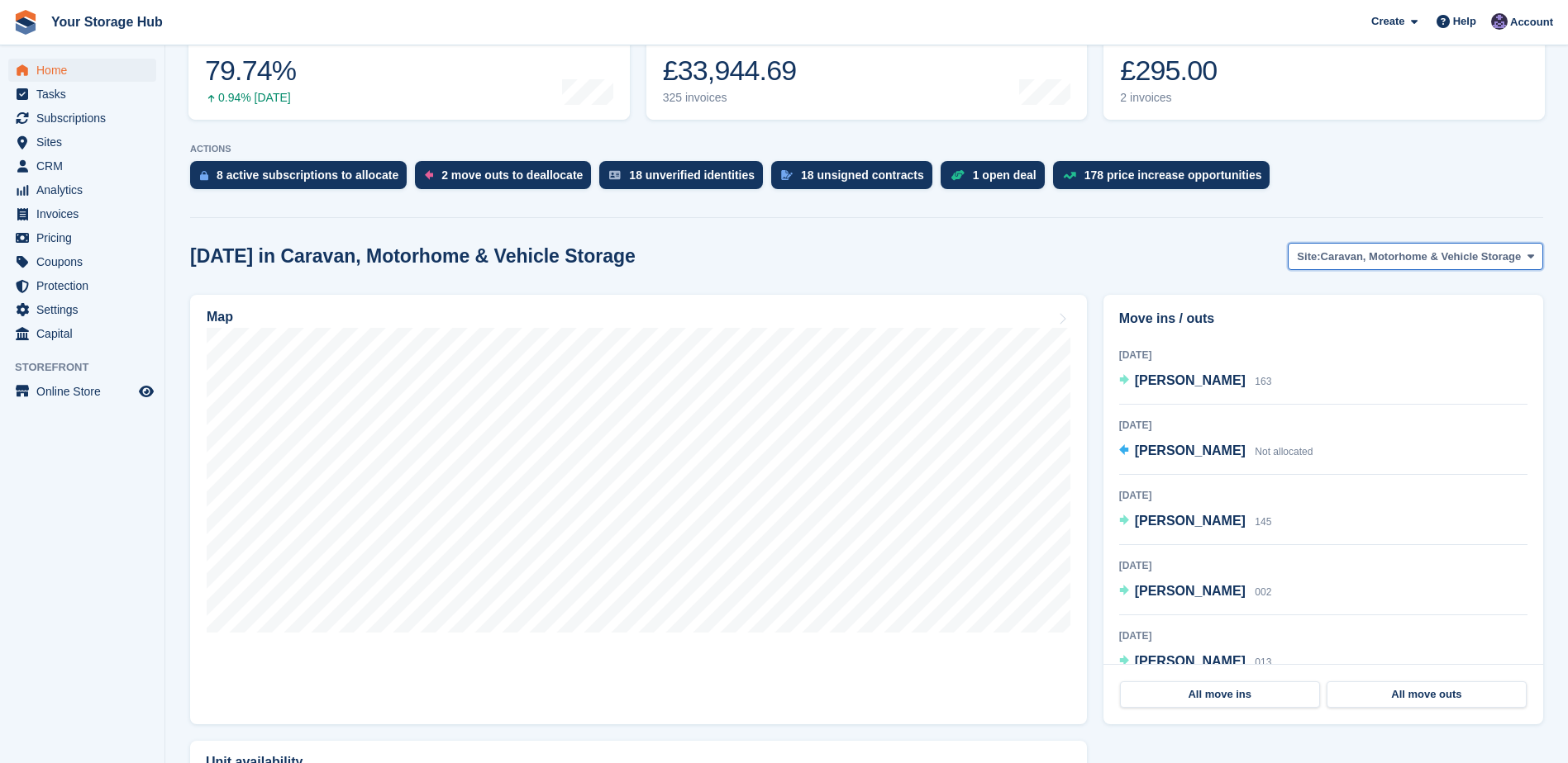
click at [1331, 260] on span "Caravan, Motorhome & Vehicle Storage" at bounding box center [1421, 257] width 201 height 16
click at [1342, 327] on link "Container Self Storage Facility" at bounding box center [1416, 325] width 238 height 30
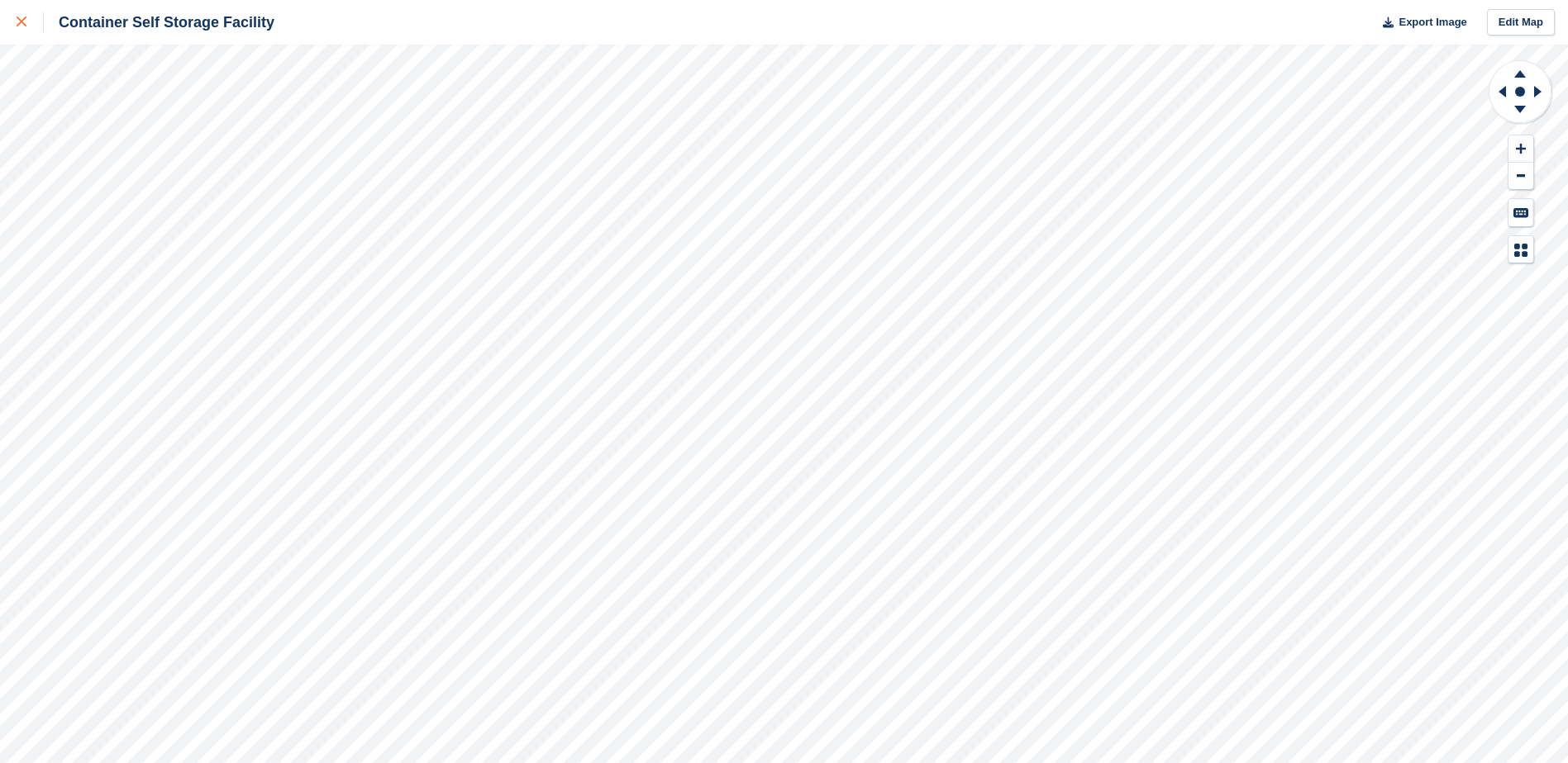
click at [19, 22] on icon at bounding box center [21, 21] width 10 height 10
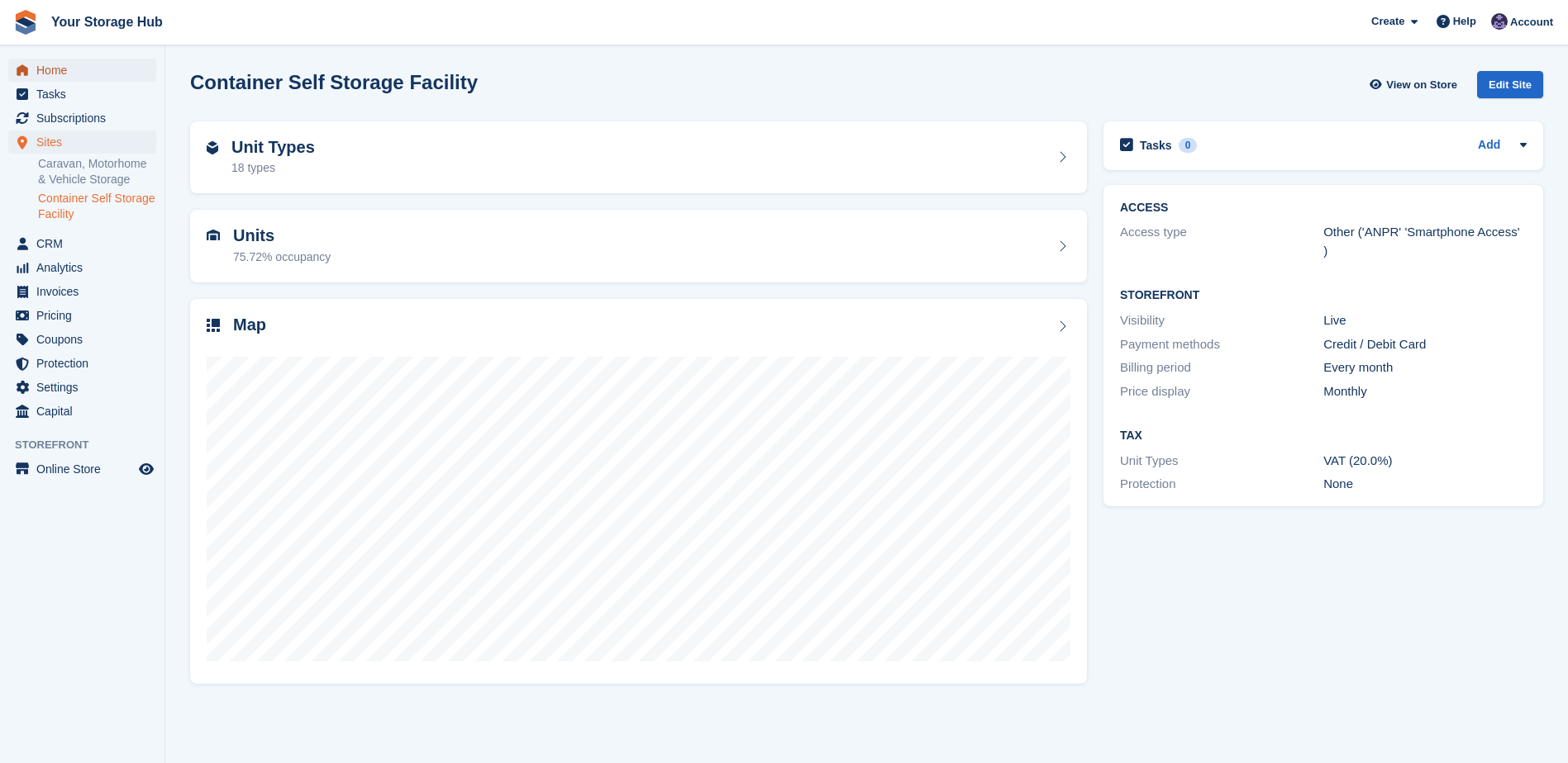
click at [78, 75] on span "Home" at bounding box center [86, 70] width 99 height 23
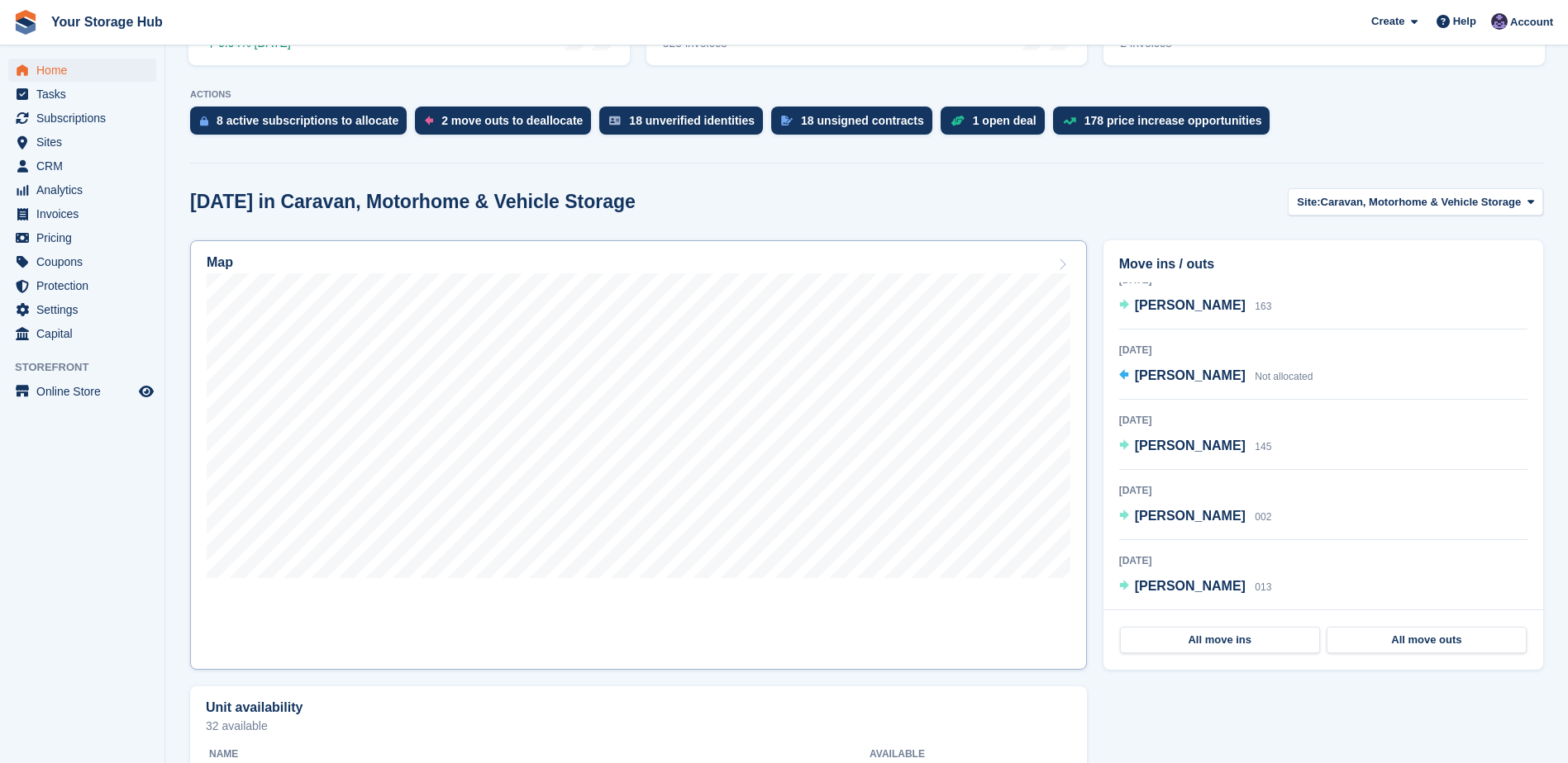
scroll to position [330, 0]
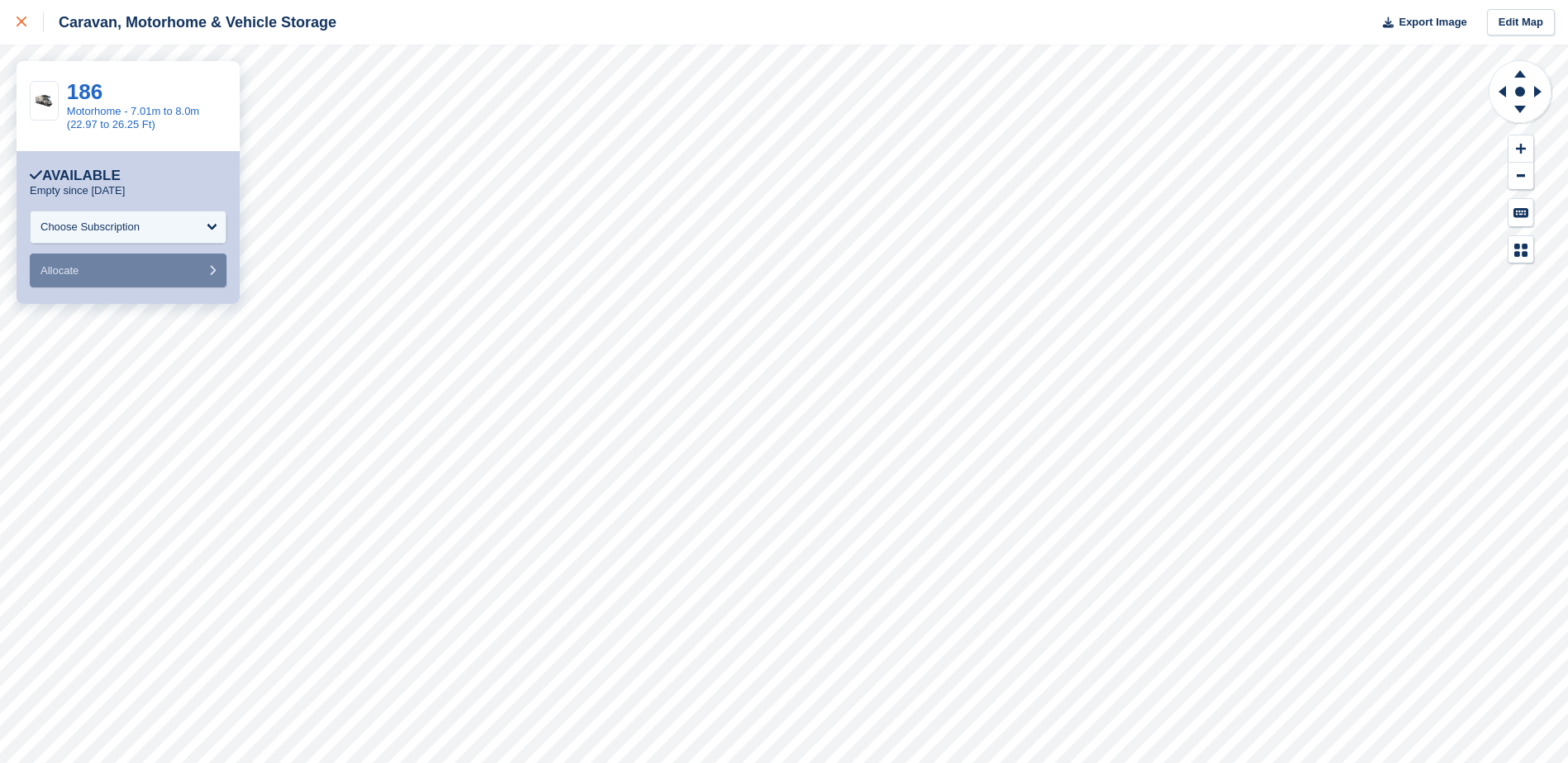
click at [18, 24] on icon at bounding box center [21, 21] width 10 height 10
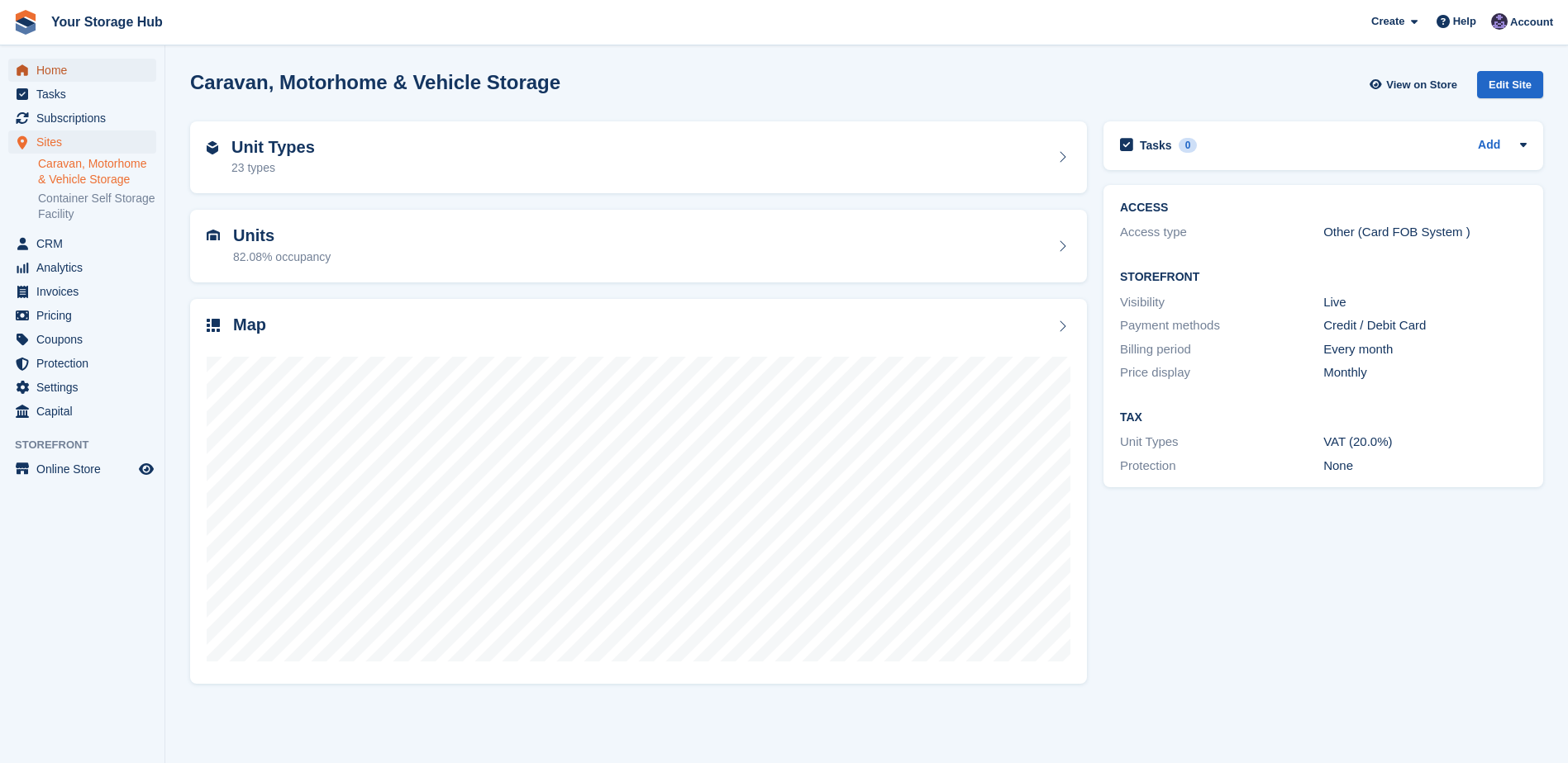
click at [88, 73] on span "Home" at bounding box center [86, 70] width 99 height 23
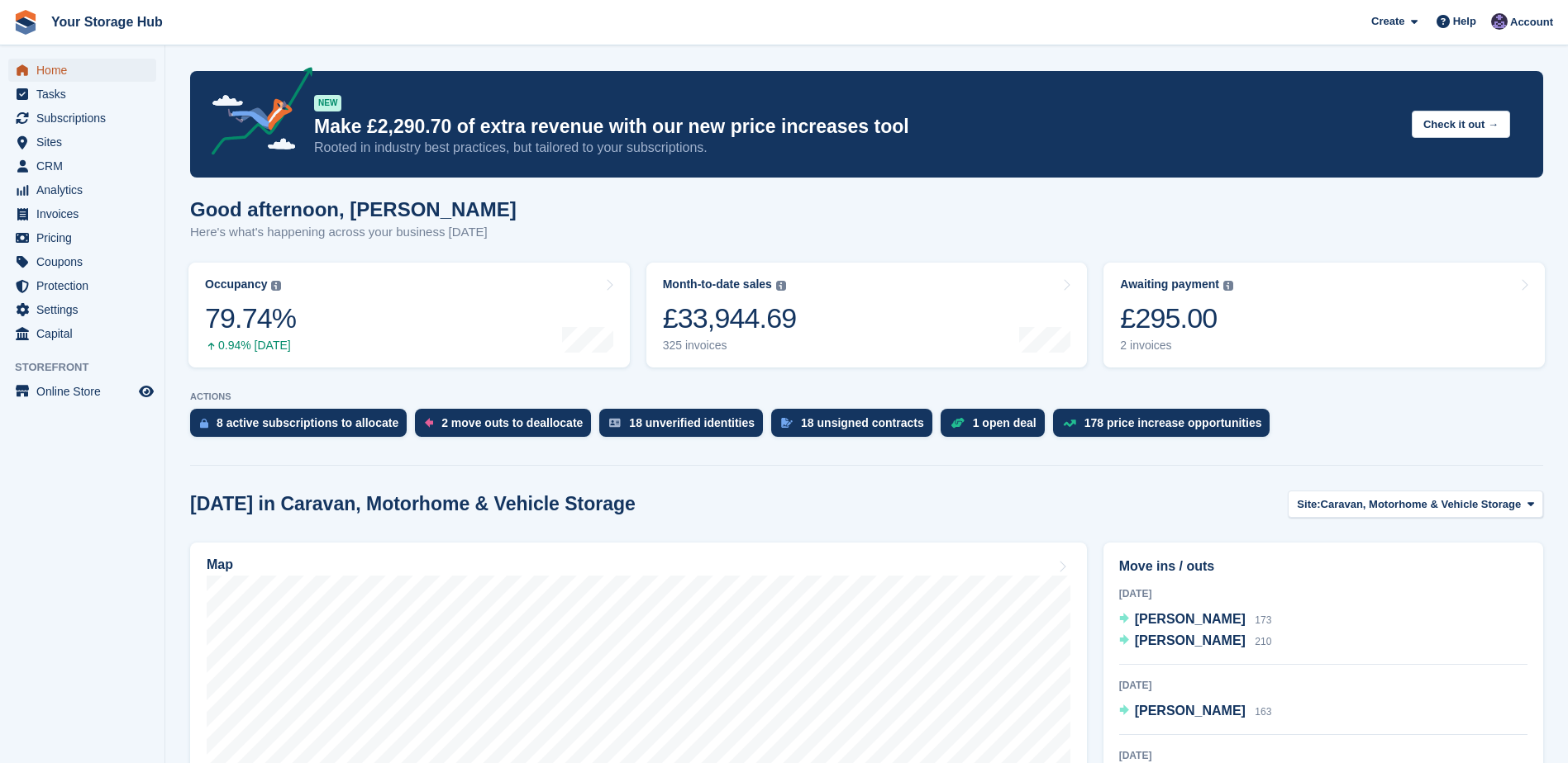
click at [49, 75] on span "Home" at bounding box center [86, 70] width 99 height 23
